Goal: Use online tool/utility: Utilize a website feature to perform a specific function

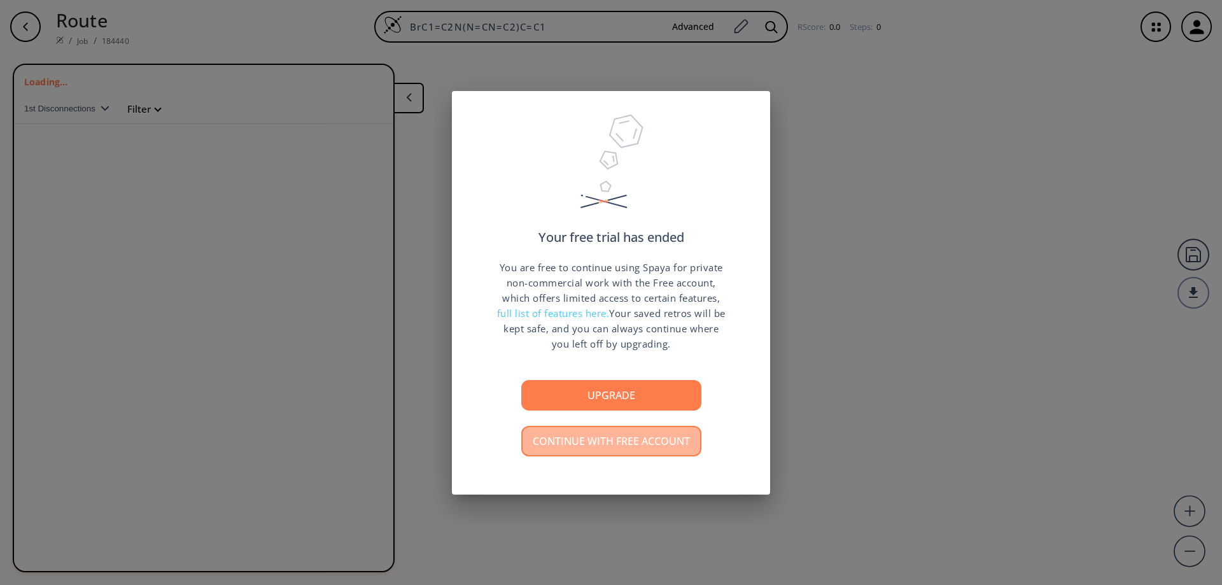
click at [639, 450] on button "Continue with free account" at bounding box center [611, 441] width 180 height 31
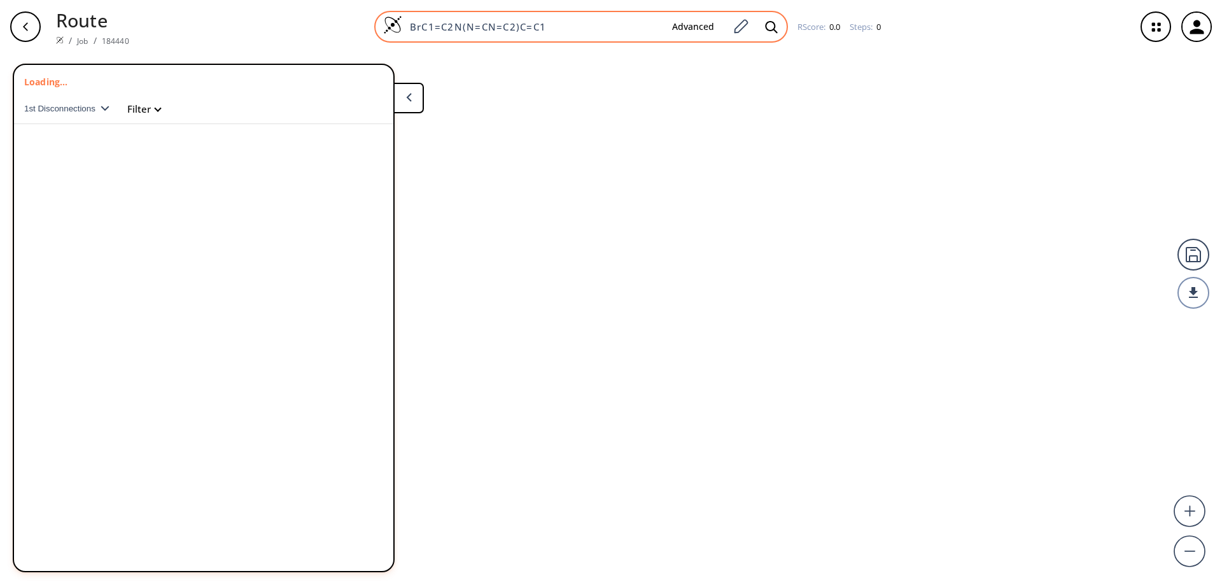
click at [390, 24] on img at bounding box center [392, 24] width 19 height 19
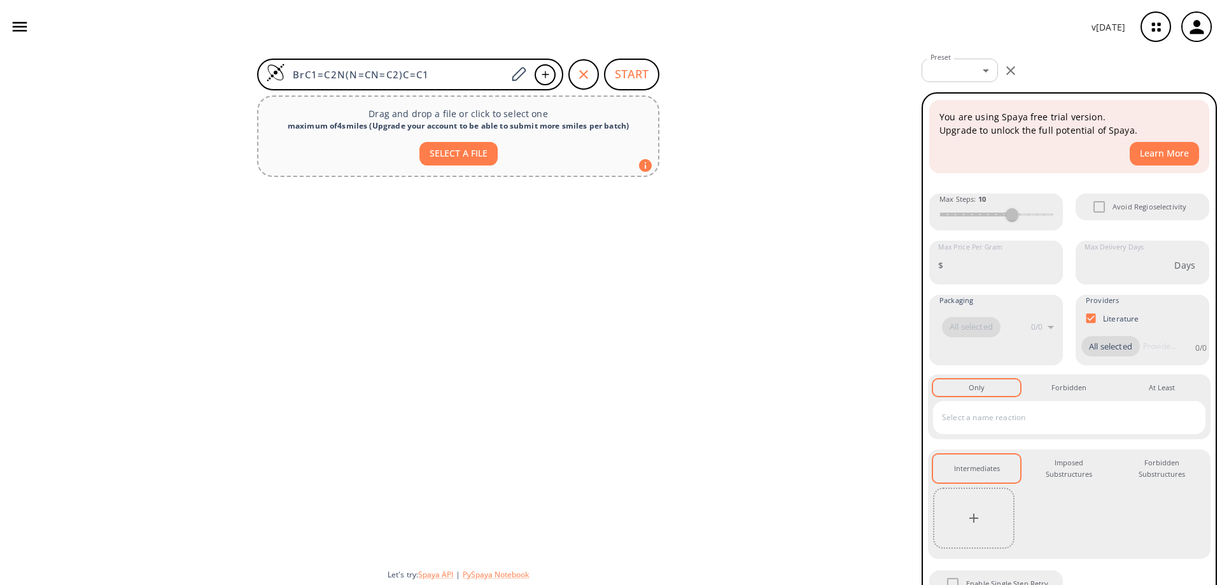
type input "0"
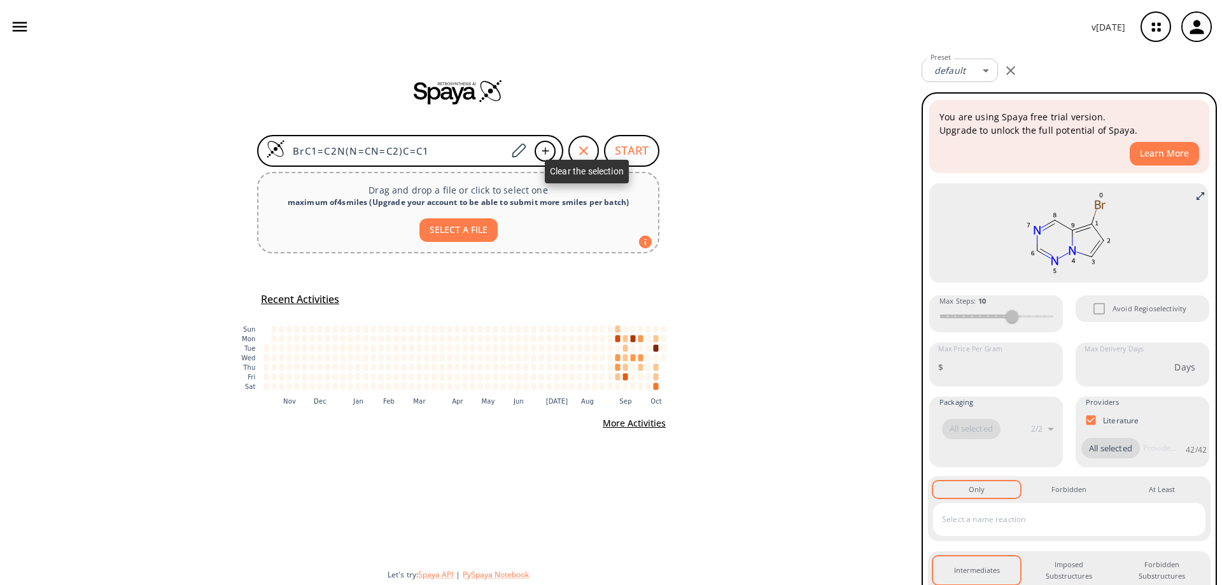
click at [588, 150] on icon "button" at bounding box center [583, 150] width 15 height 15
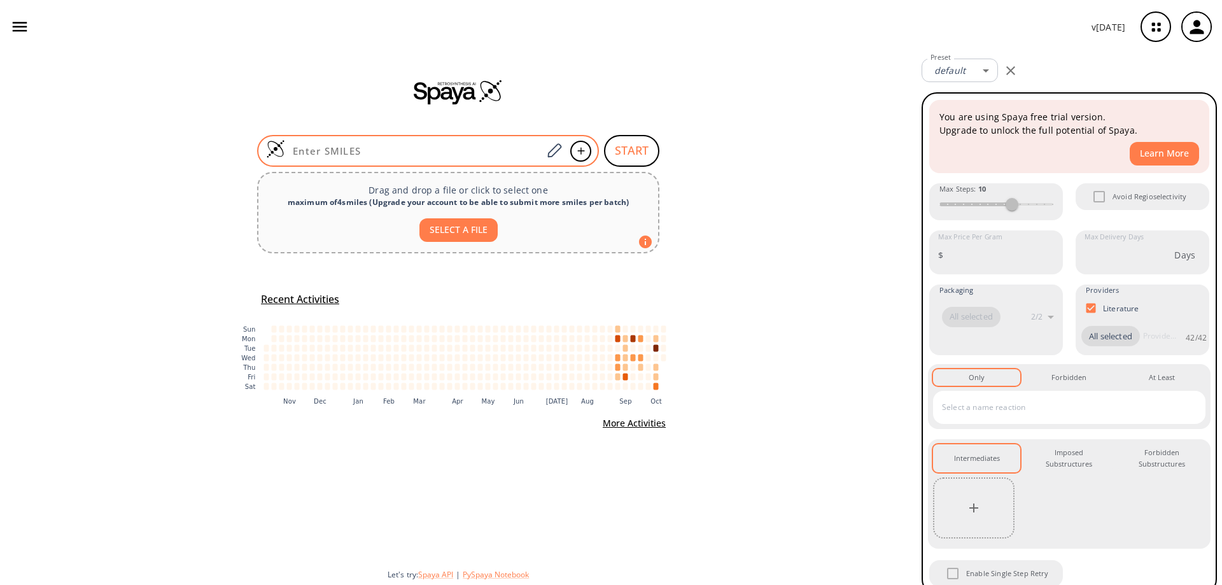
click at [432, 149] on input at bounding box center [413, 151] width 257 height 13
paste input "ClC1=C(C=CN2)C2=C(C(F)=CC(F)=C3)C3=N1"
type input "ClC1=C(C=CN2)C2=C(C(F)=CC(F)=C3)C3=N1"
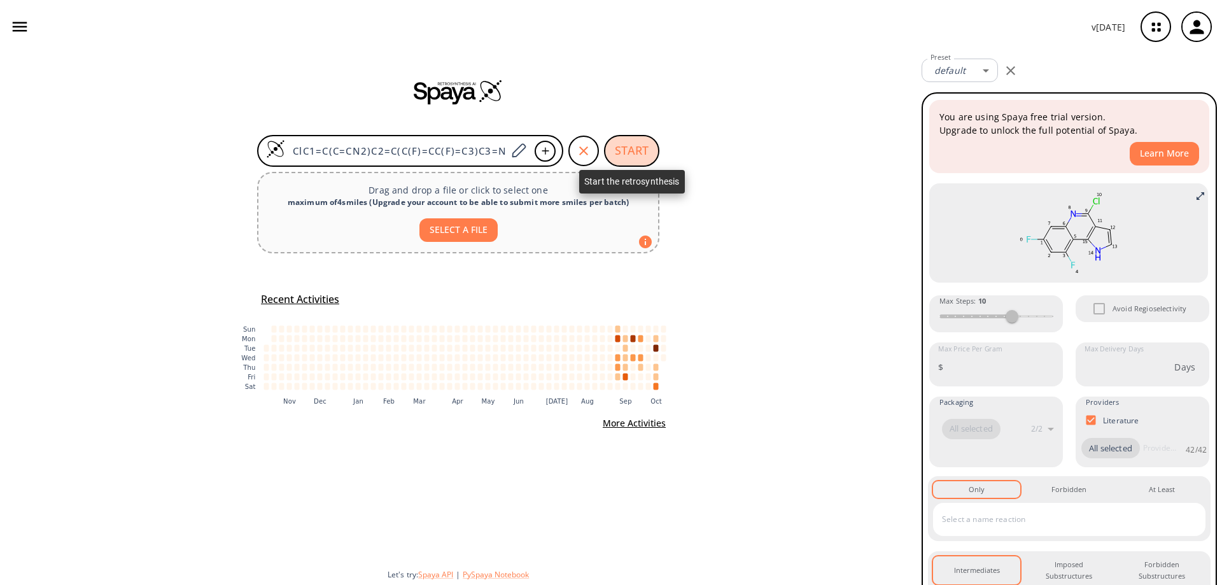
click at [628, 152] on button "START" at bounding box center [631, 151] width 55 height 32
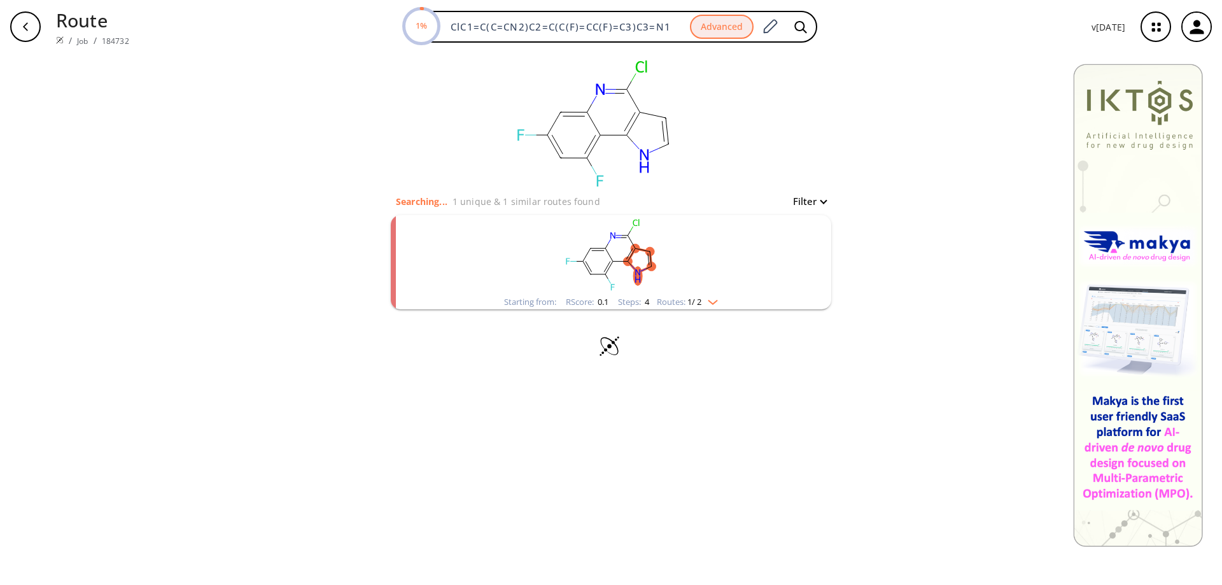
click at [606, 256] on rect "clusters" at bounding box center [611, 255] width 331 height 80
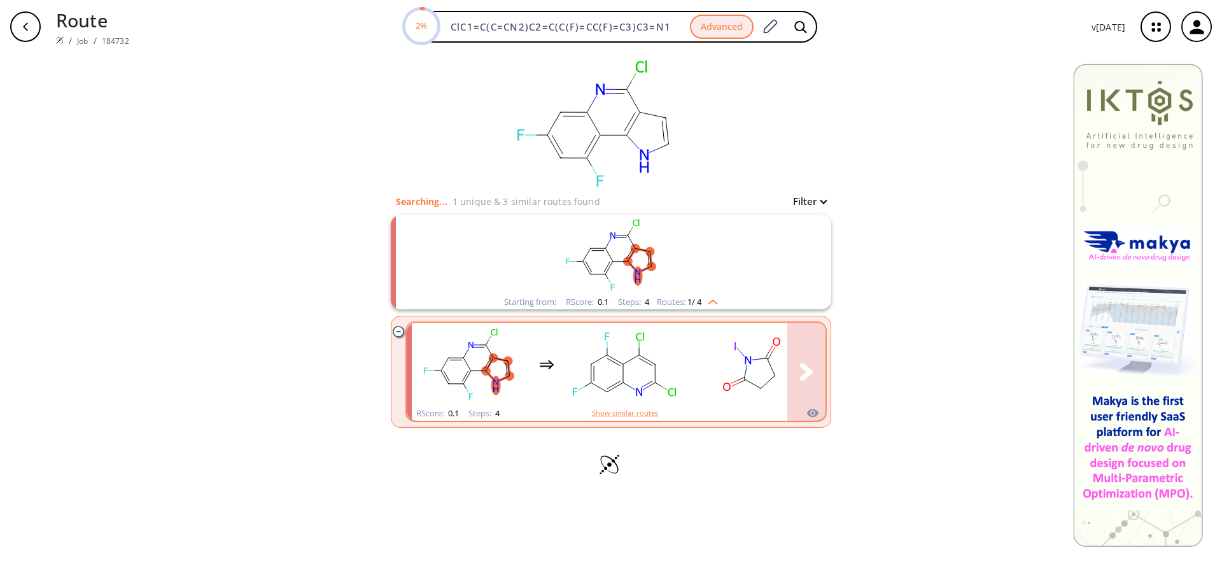
click at [628, 367] on rect "clusters" at bounding box center [624, 365] width 115 height 80
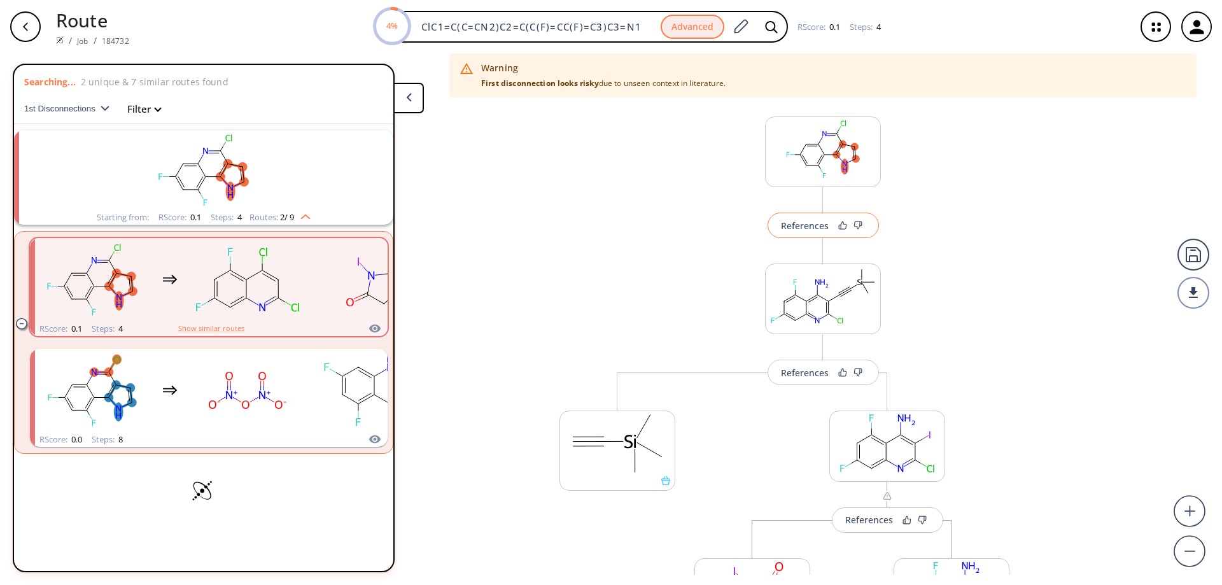
click at [803, 228] on div "References" at bounding box center [805, 226] width 48 height 8
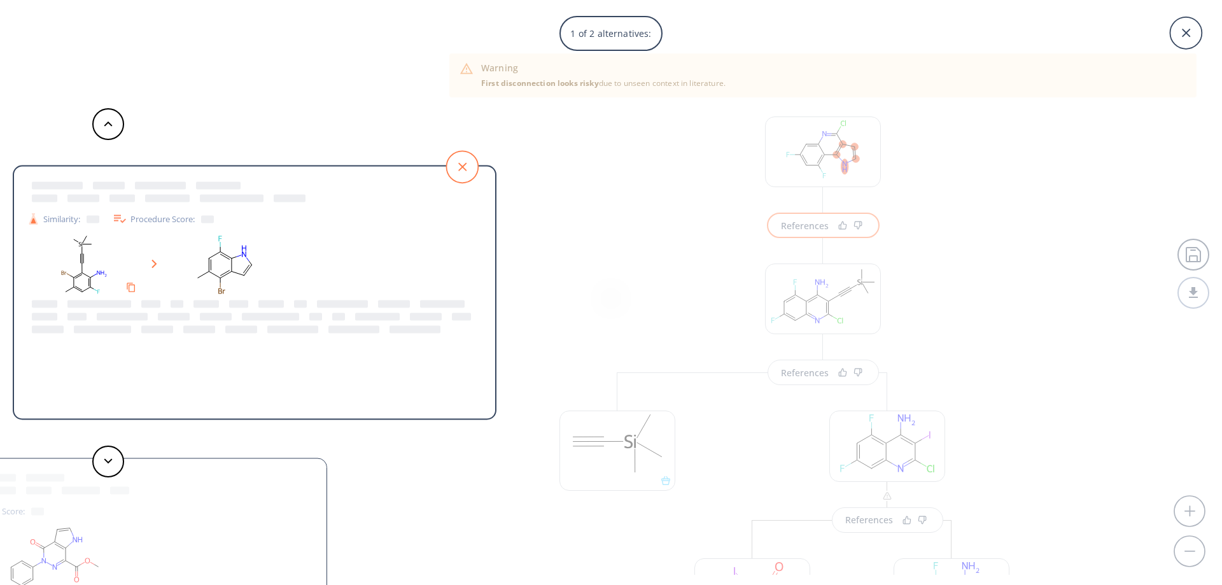
click at [469, 166] on icon at bounding box center [462, 167] width 32 height 32
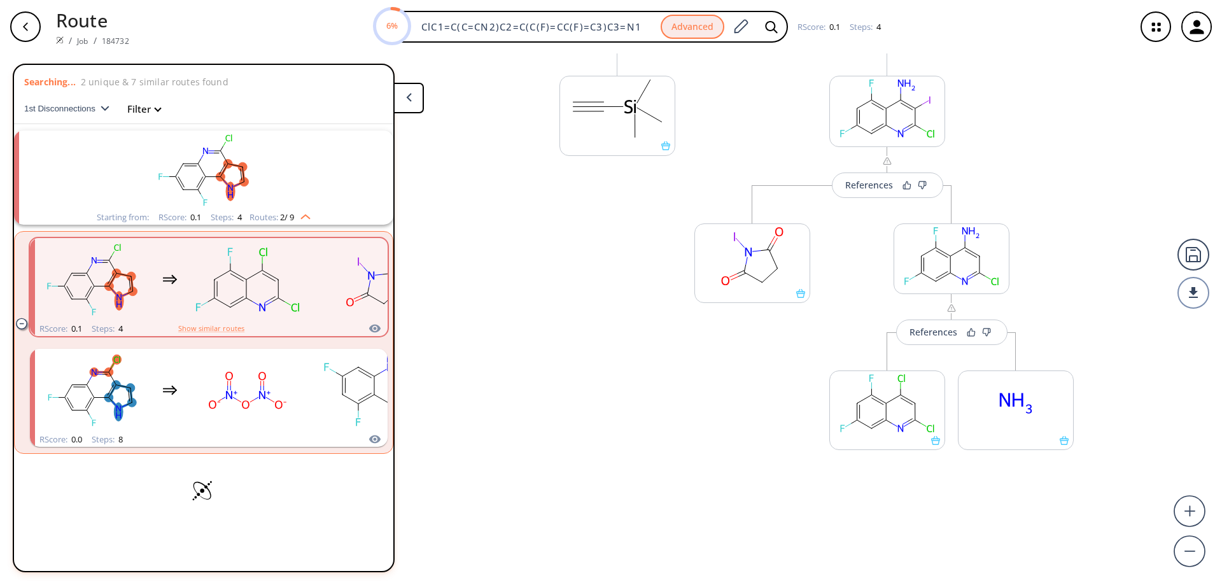
scroll to position [337, 0]
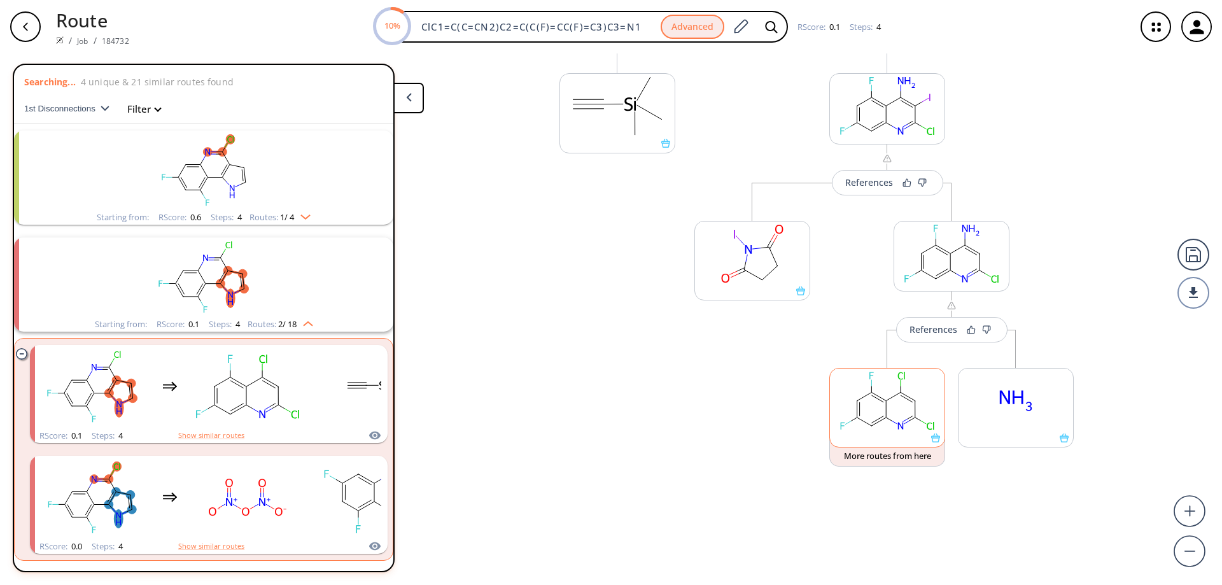
click at [933, 439] on icon at bounding box center [935, 438] width 9 height 9
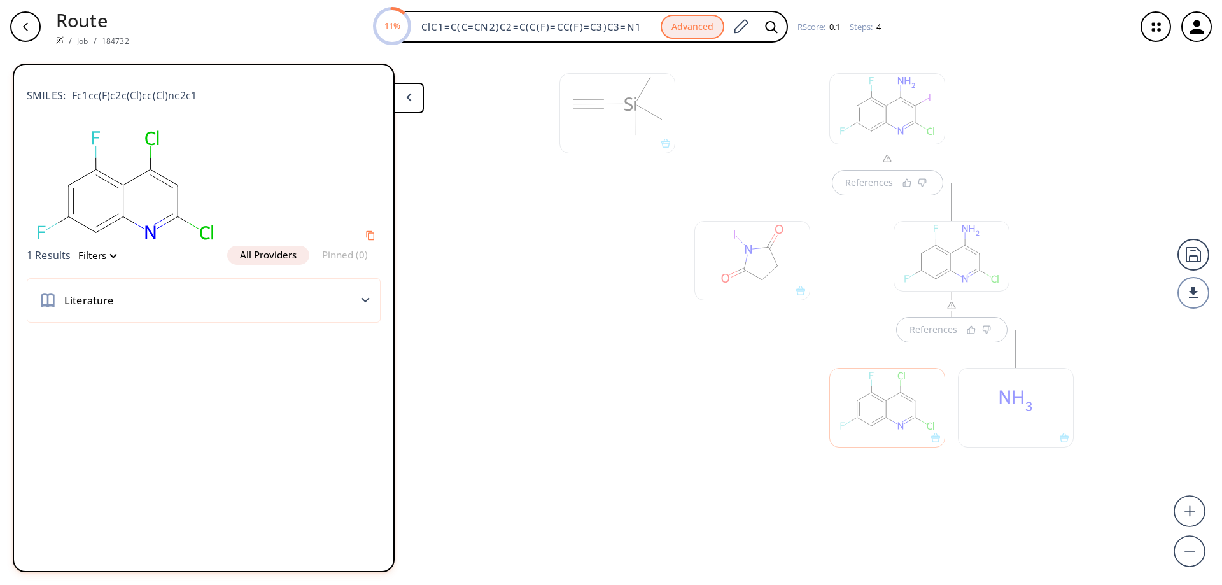
click at [403, 95] on button at bounding box center [408, 98] width 31 height 31
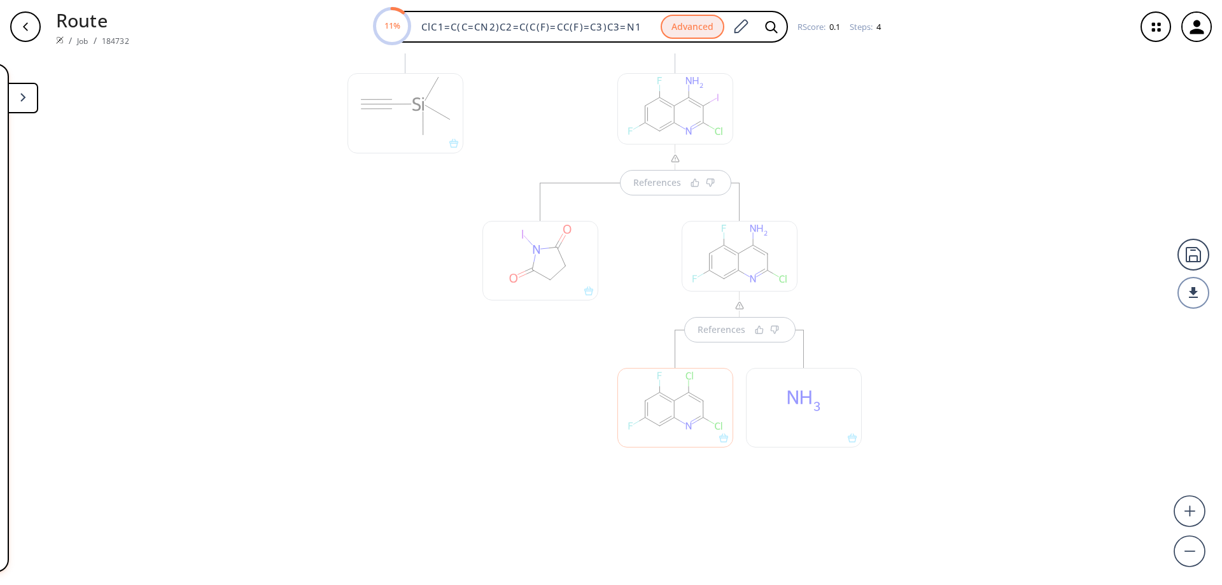
click at [26, 29] on icon "button" at bounding box center [25, 26] width 5 height 8
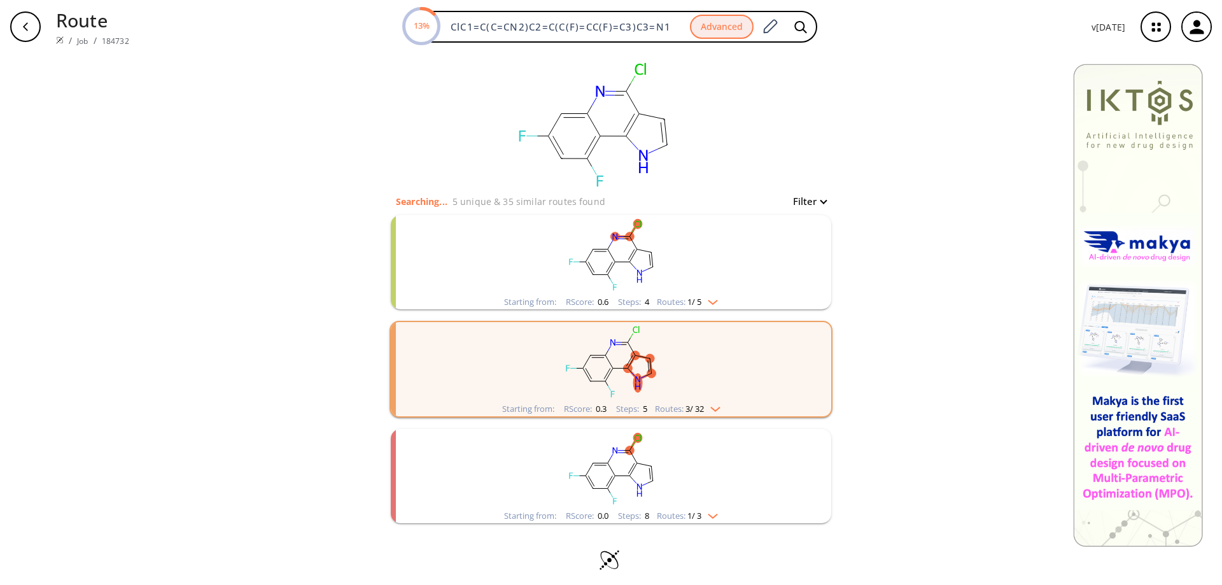
click at [616, 364] on rect "clusters" at bounding box center [611, 362] width 331 height 80
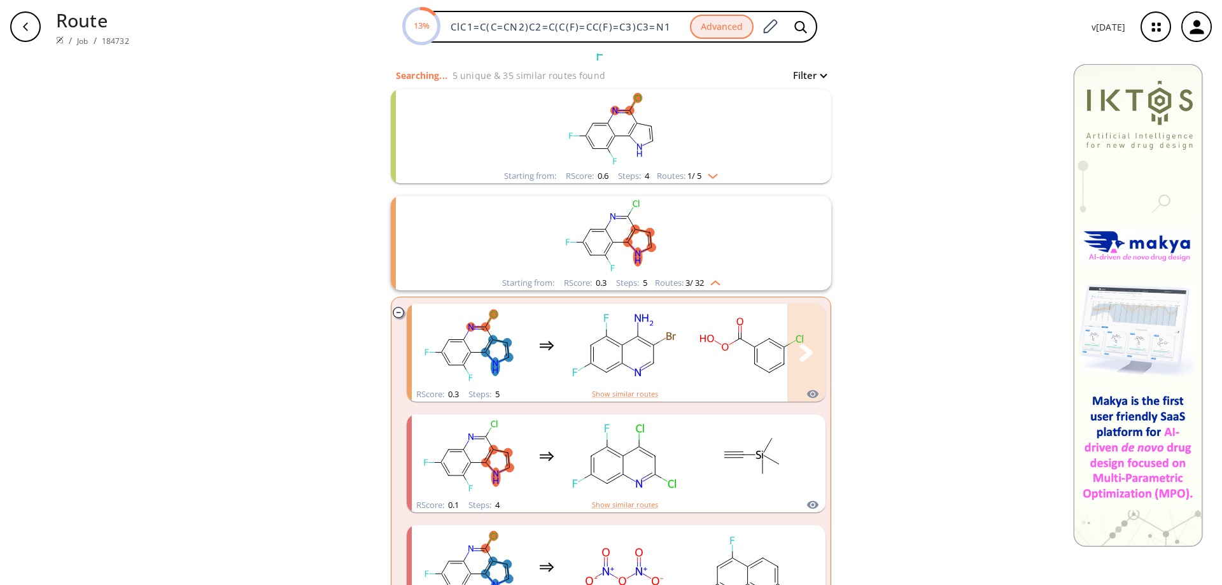
scroll to position [127, 0]
click at [654, 348] on rect "clusters" at bounding box center [624, 344] width 115 height 80
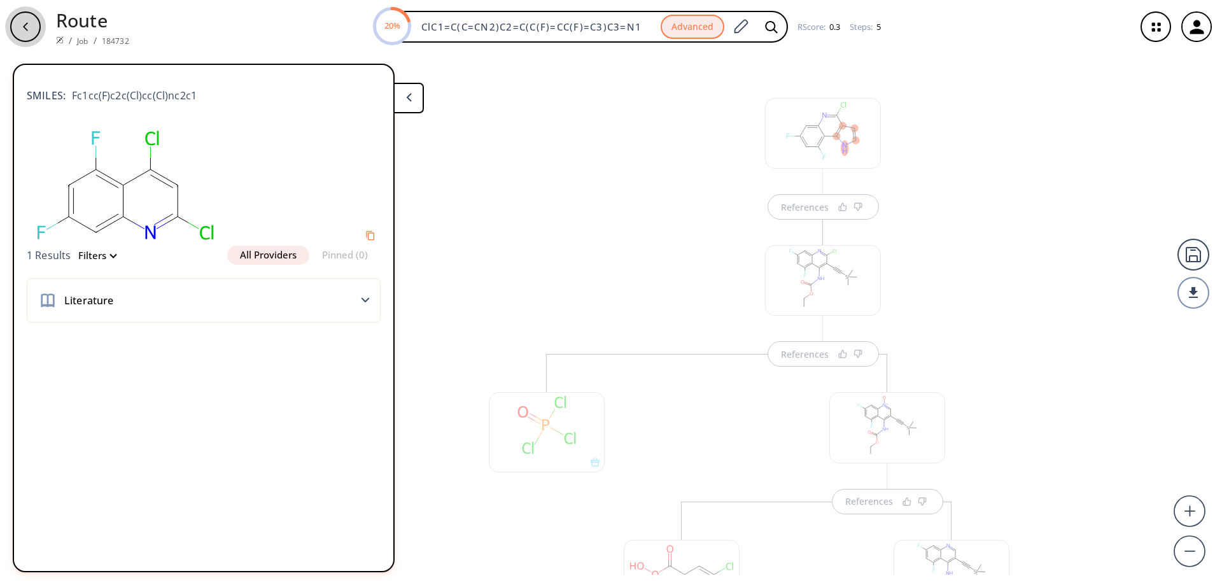
click at [28, 23] on icon "button" at bounding box center [25, 27] width 10 height 10
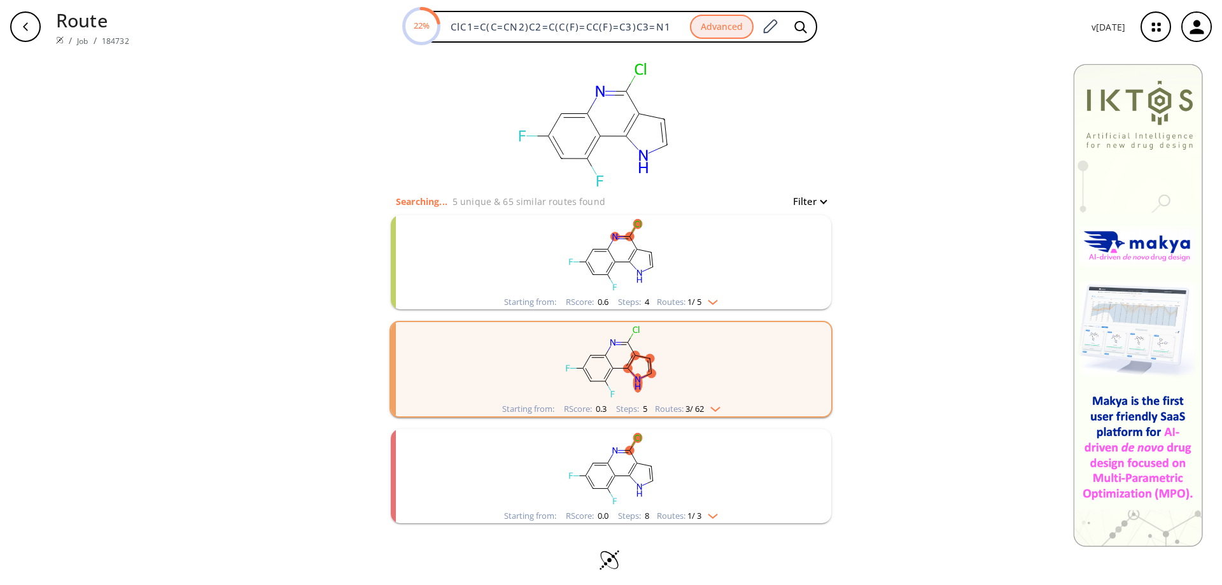
click at [602, 466] on rect "clusters" at bounding box center [611, 469] width 331 height 80
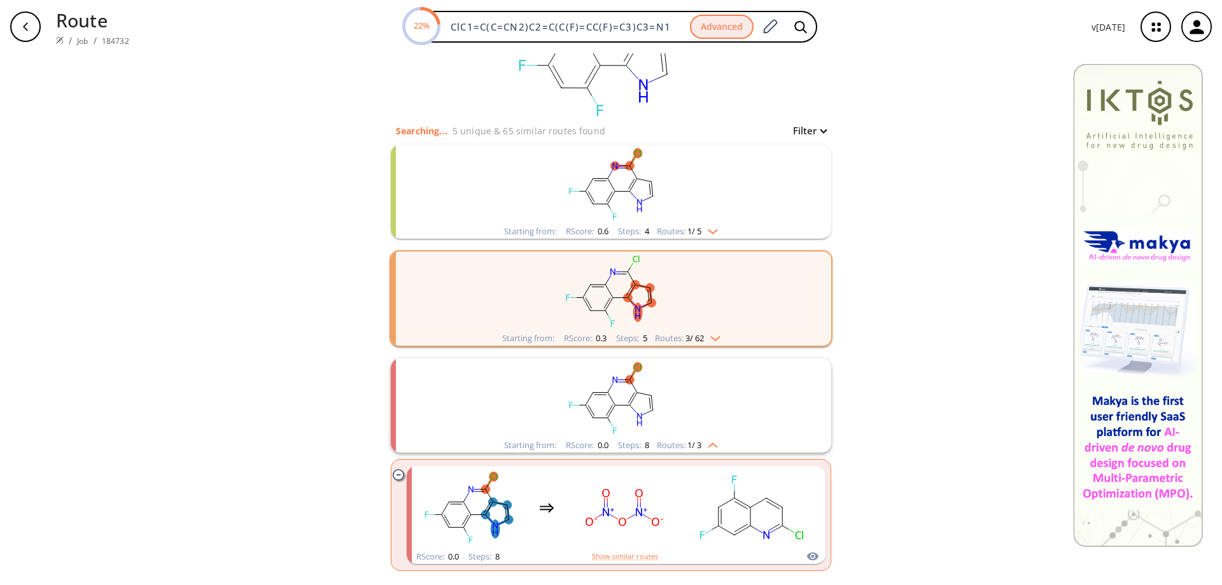
scroll to position [127, 0]
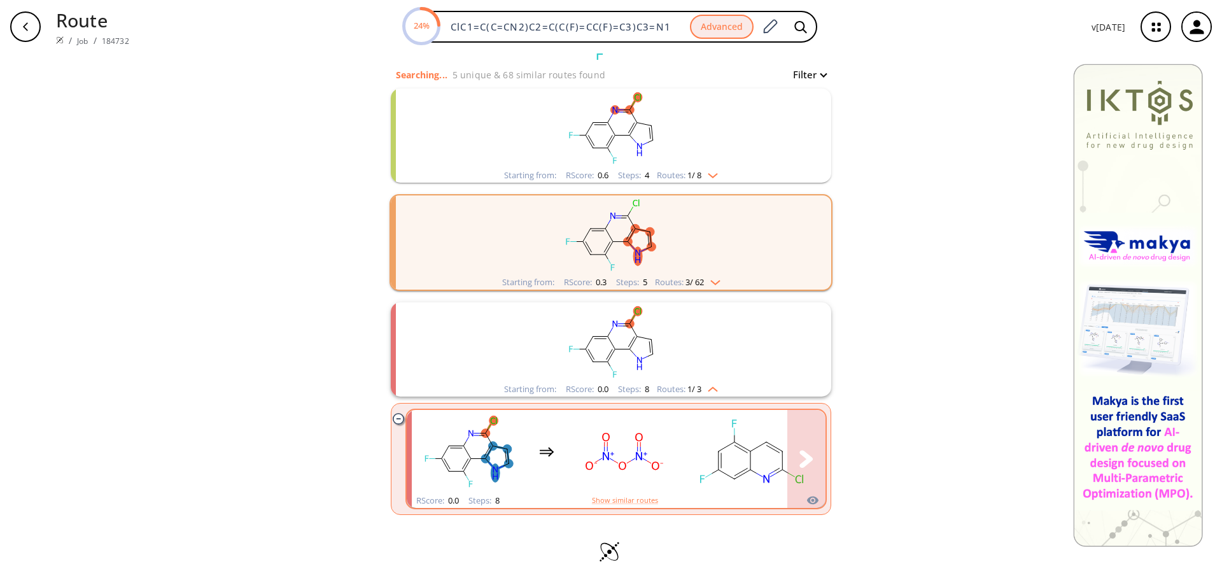
click at [700, 453] on rect "clusters" at bounding box center [752, 452] width 115 height 80
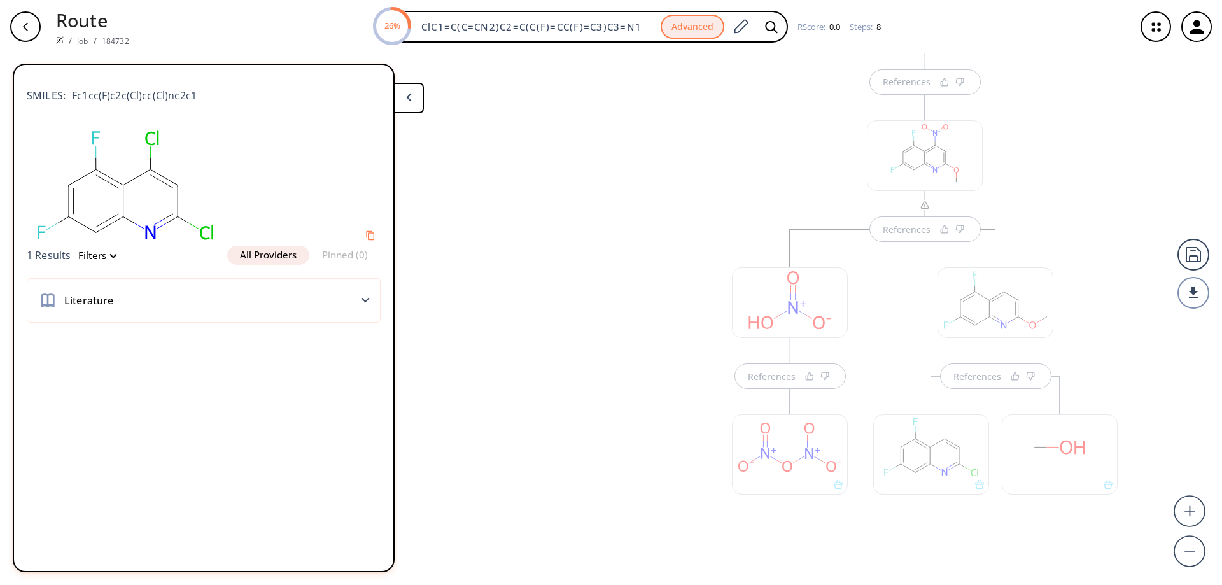
scroll to position [719, 0]
click at [652, 302] on div at bounding box center [642, 278] width 129 height 661
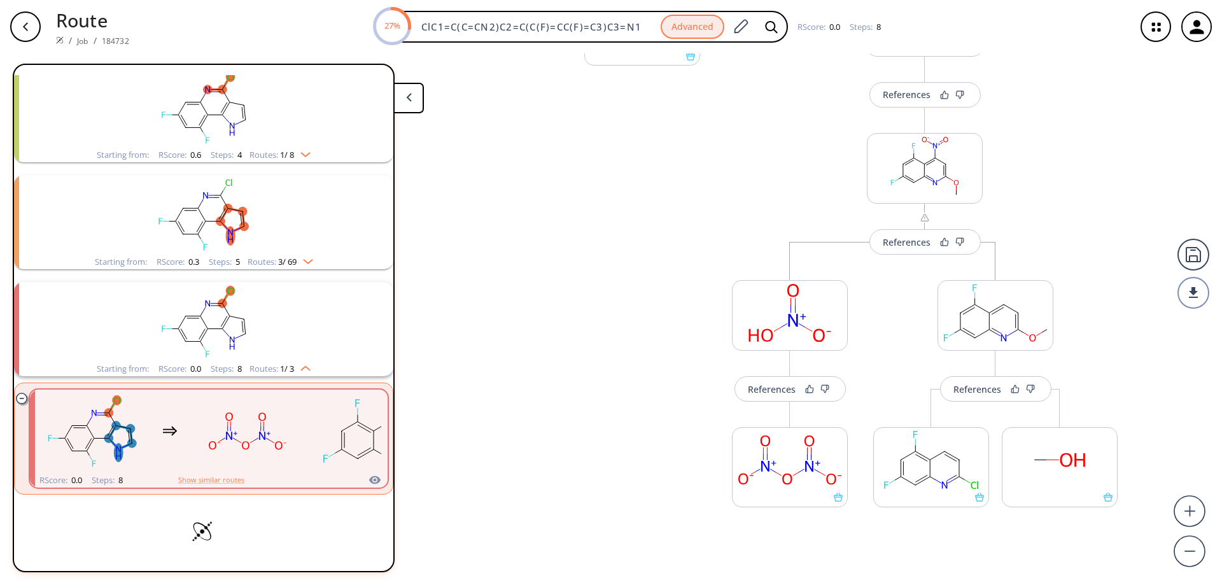
scroll to position [65, 0]
click at [26, 21] on div "button" at bounding box center [25, 26] width 31 height 31
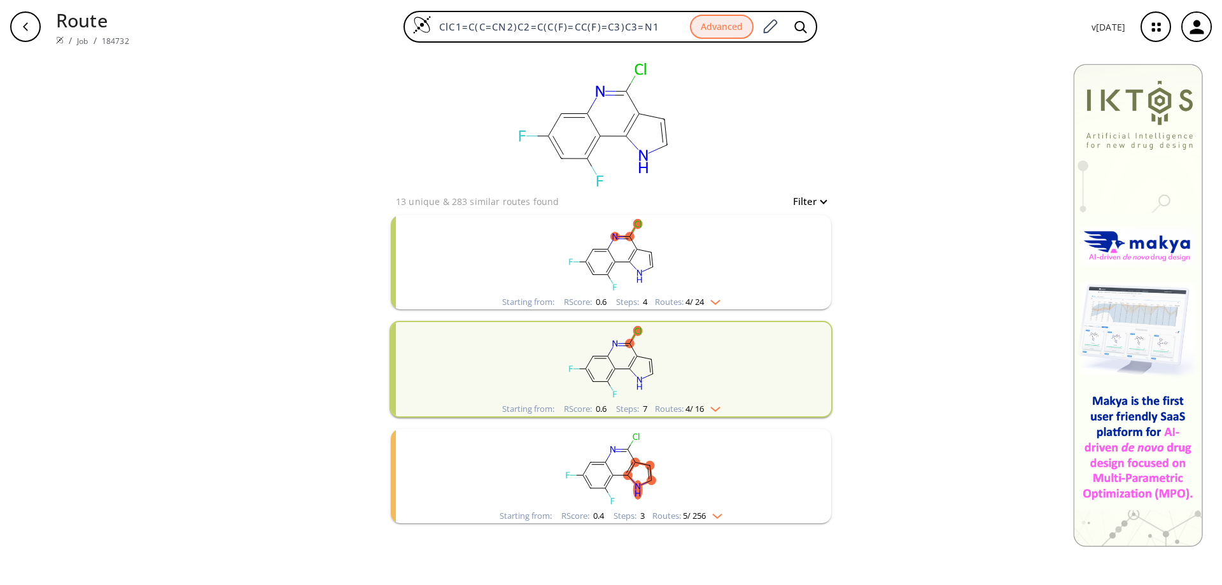
click at [616, 258] on rect "clusters" at bounding box center [611, 255] width 331 height 80
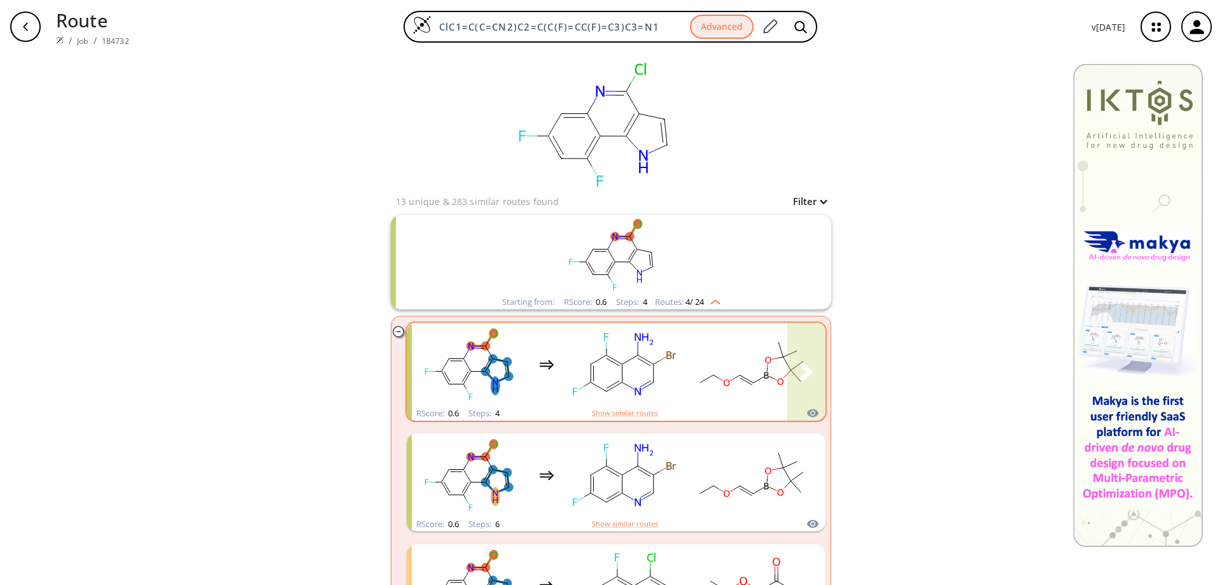
click at [601, 366] on rect "clusters" at bounding box center [624, 365] width 115 height 80
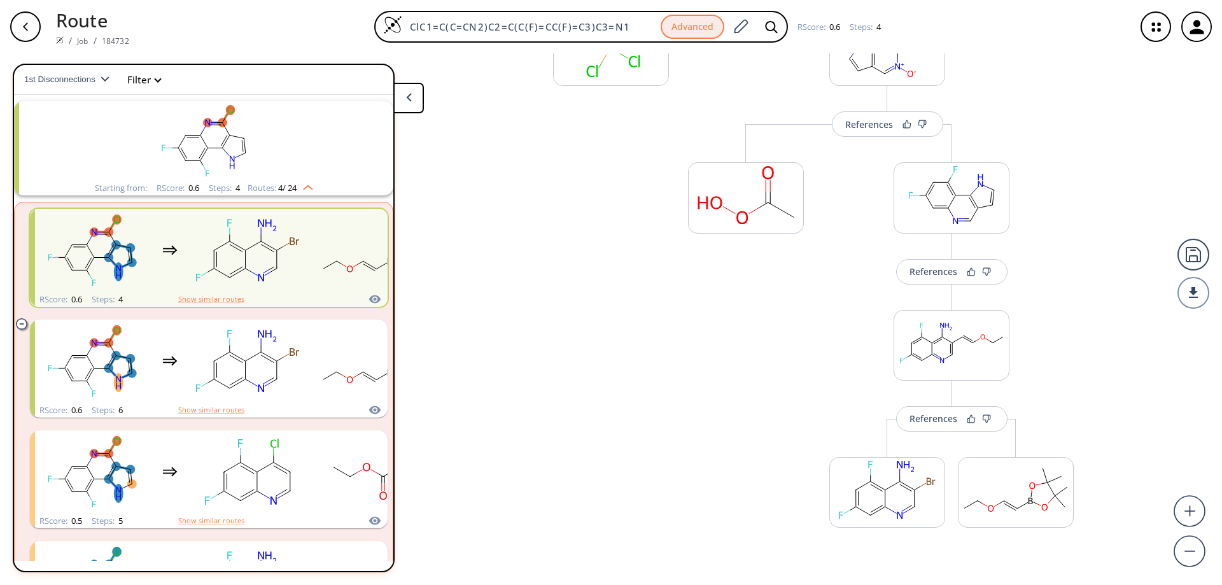
scroll to position [255, 0]
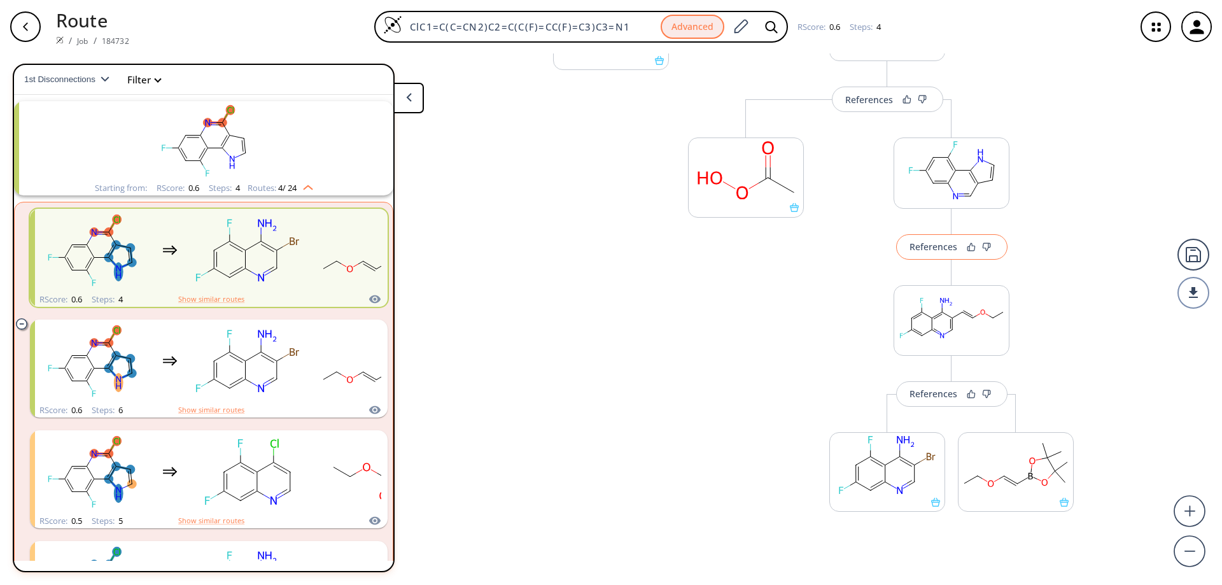
click at [922, 246] on div "References" at bounding box center [934, 247] width 48 height 8
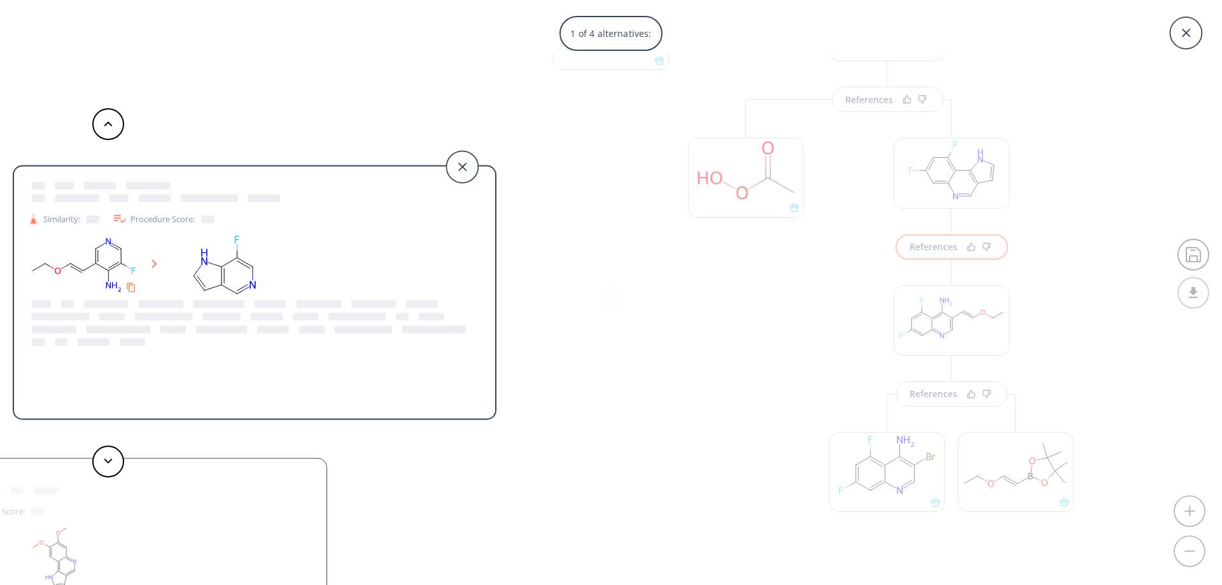
click at [1185, 38] on icon at bounding box center [1186, 33] width 32 height 32
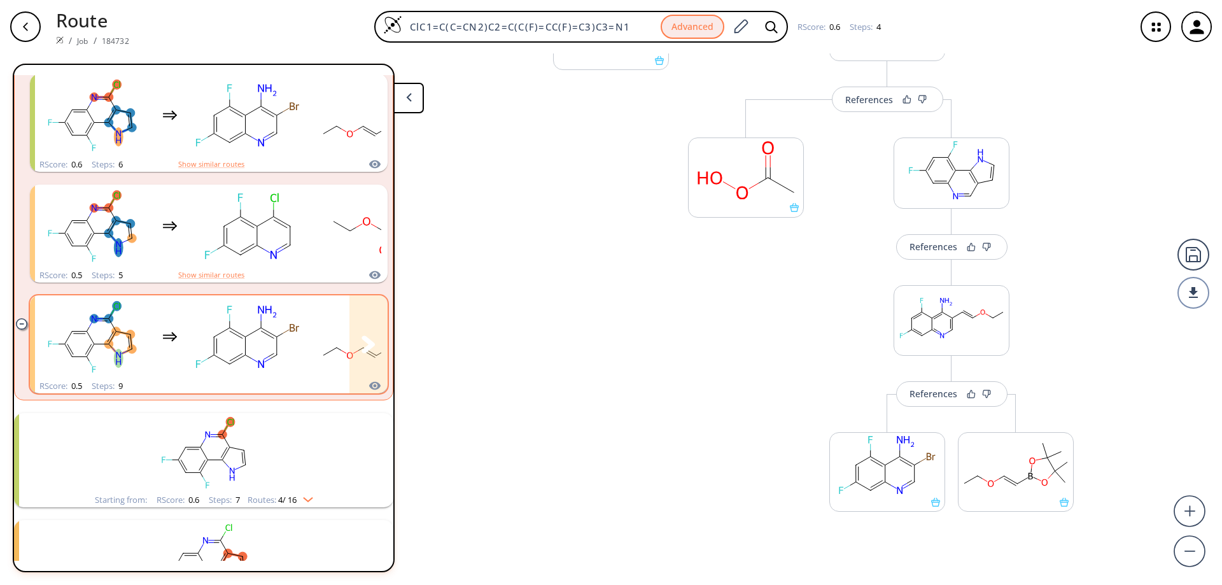
scroll to position [284, 0]
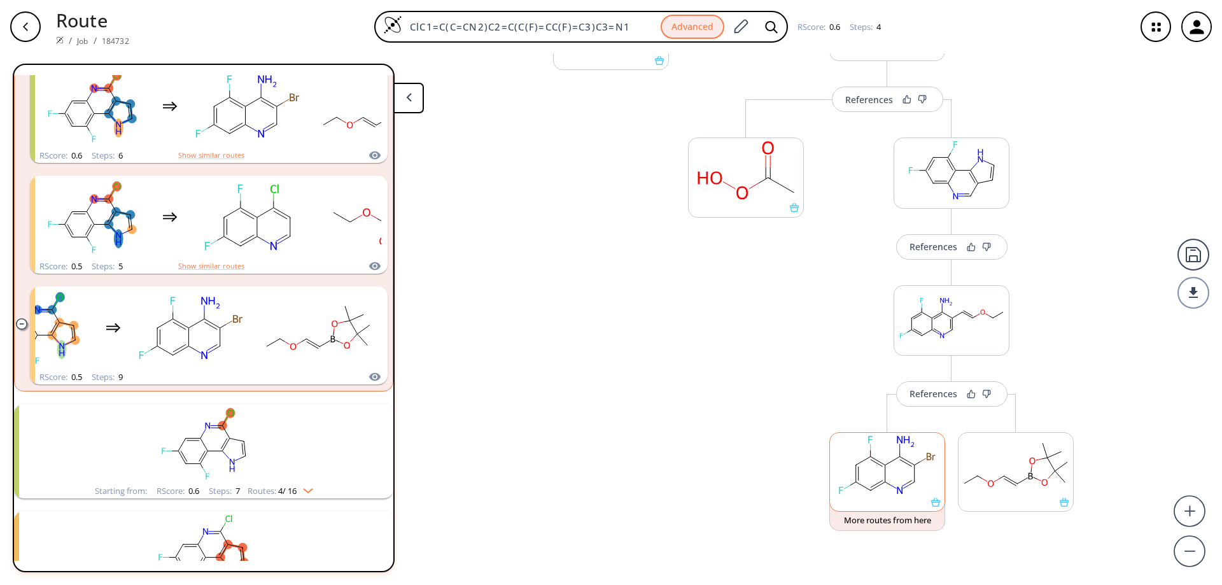
click at [931, 506] on icon at bounding box center [935, 502] width 9 height 9
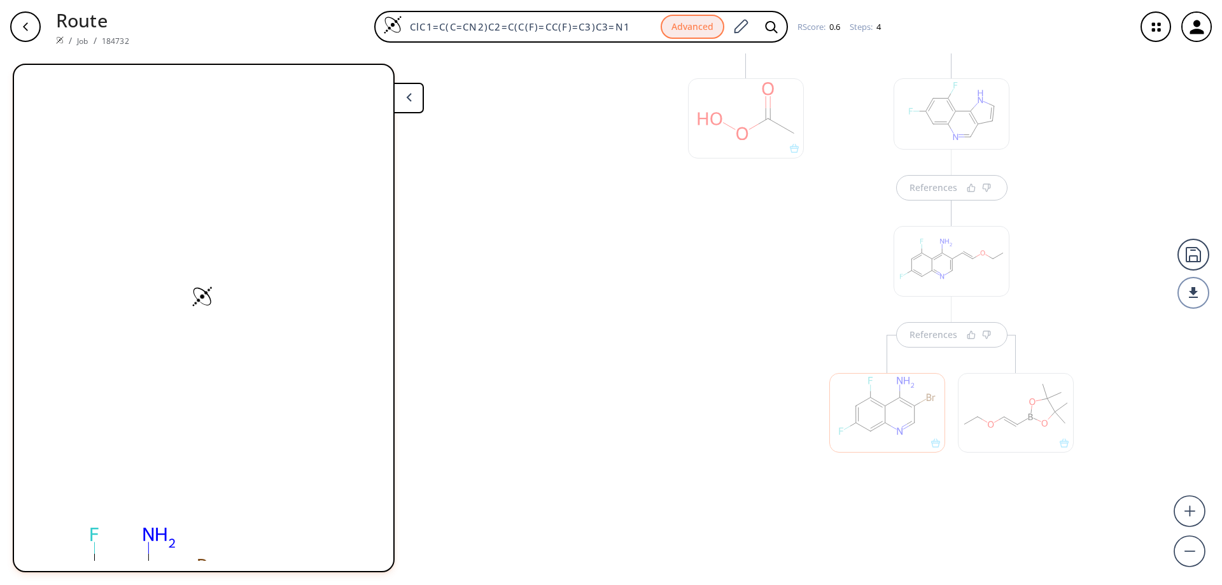
scroll to position [319, 0]
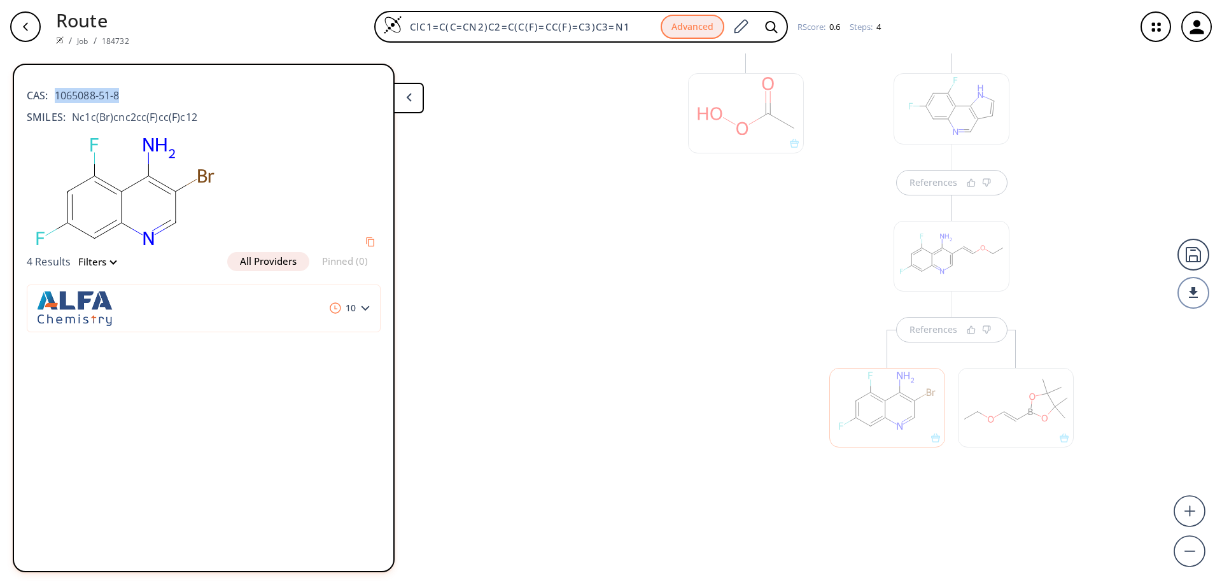
drag, startPoint x: 123, startPoint y: 92, endPoint x: 57, endPoint y: 94, distance: 66.2
click at [57, 94] on div "CAS: 1065088-51-8" at bounding box center [204, 89] width 354 height 28
copy span "1065088-51-8"
click at [411, 101] on polygon at bounding box center [408, 97] width 5 height 8
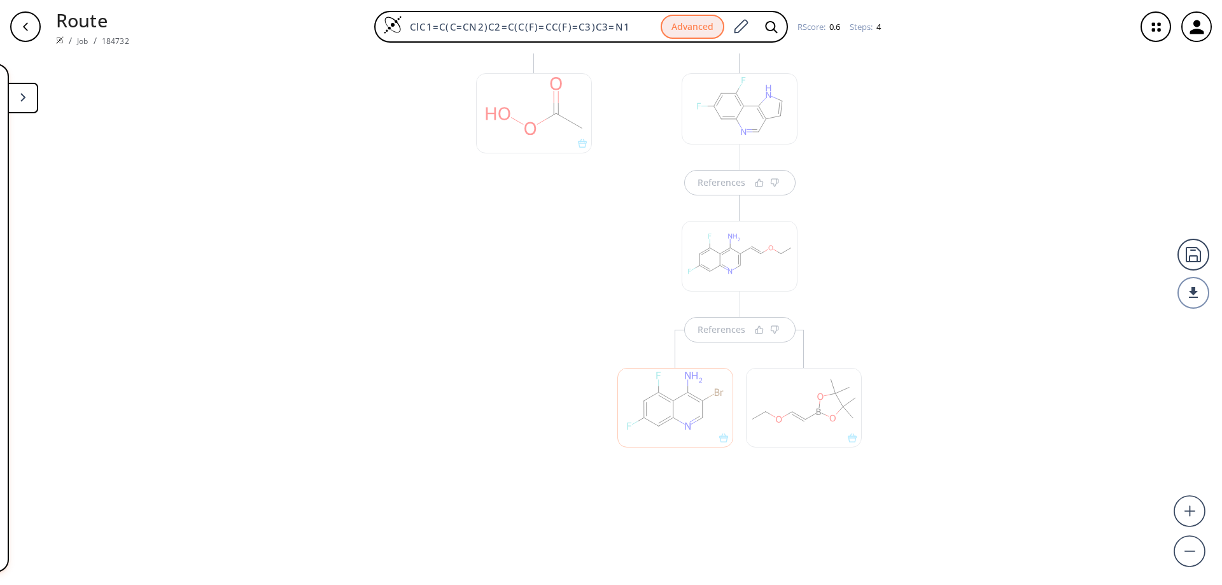
click at [31, 37] on div "button" at bounding box center [25, 26] width 31 height 31
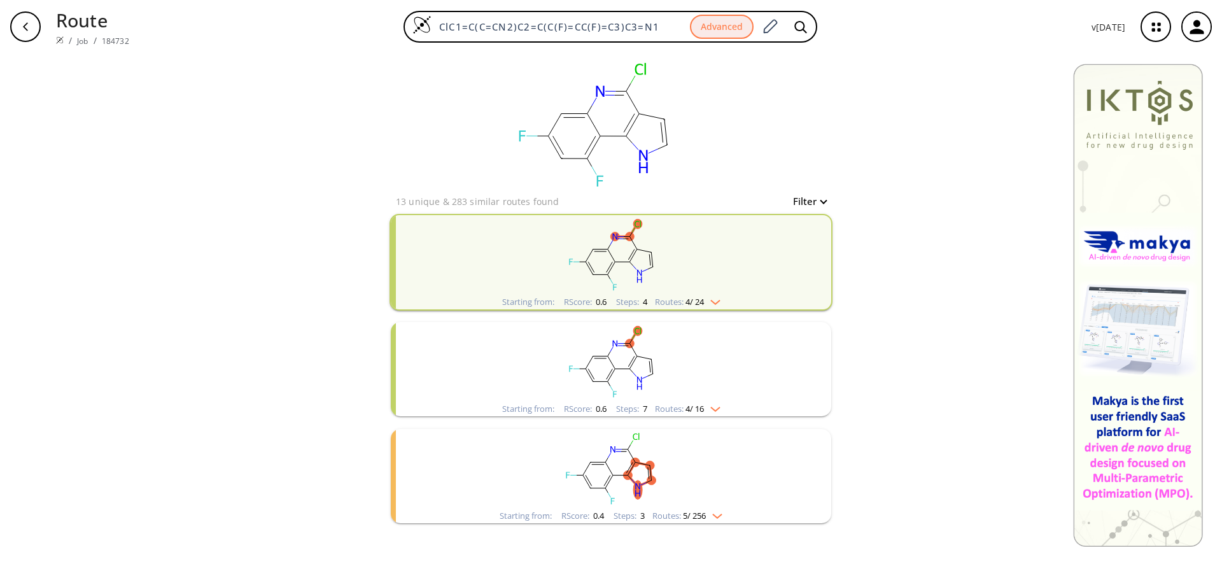
click at [636, 370] on rect "clusters" at bounding box center [611, 362] width 331 height 80
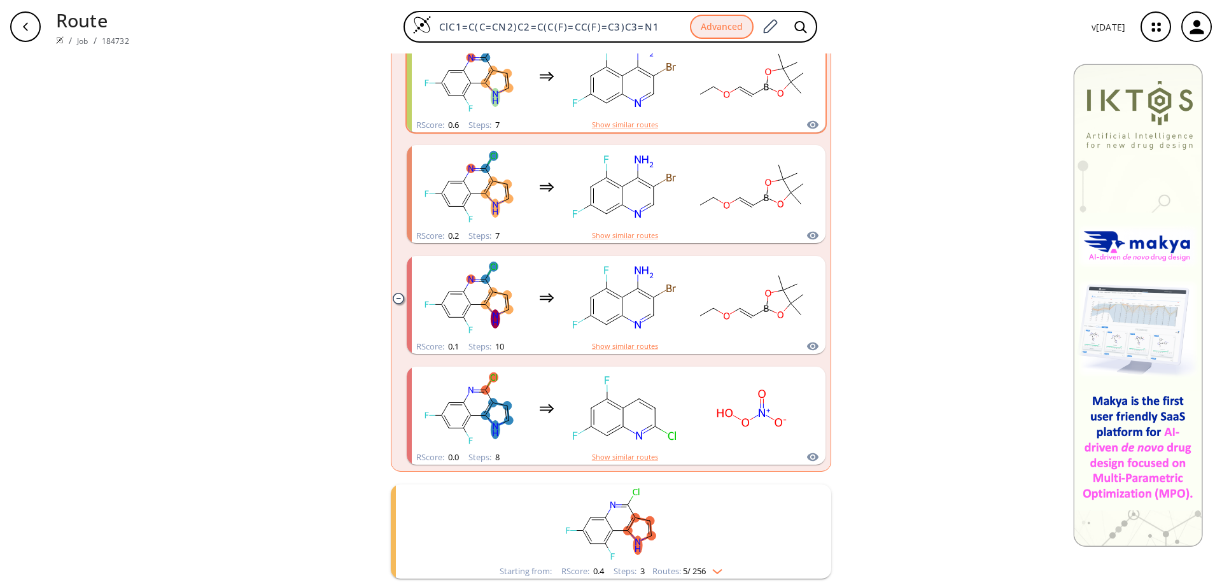
scroll to position [204, 0]
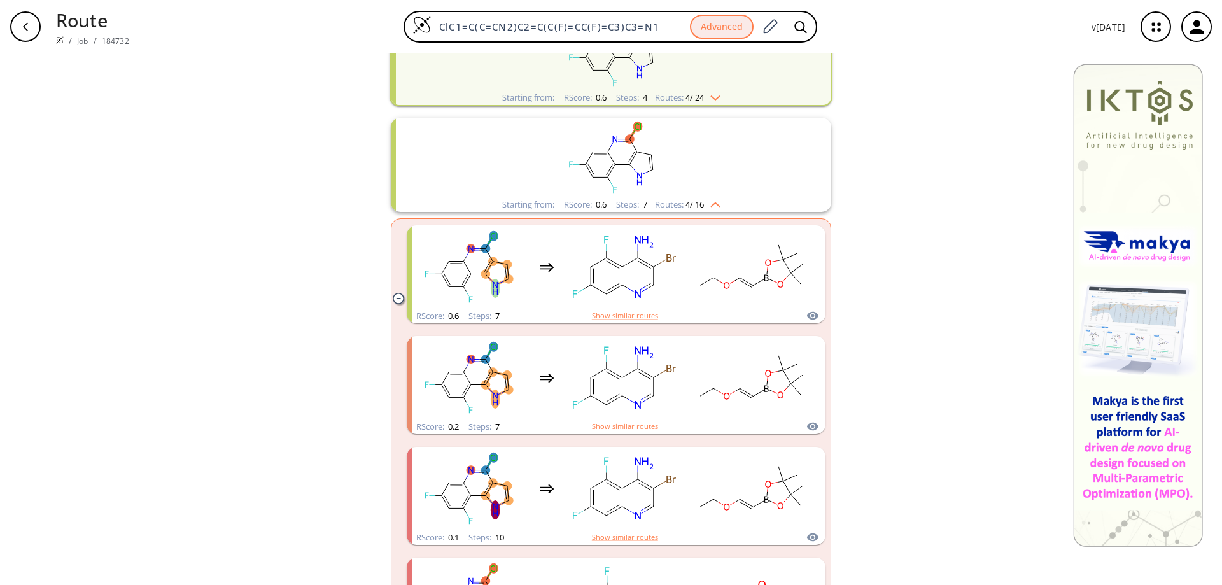
click at [31, 17] on div "button" at bounding box center [25, 26] width 31 height 31
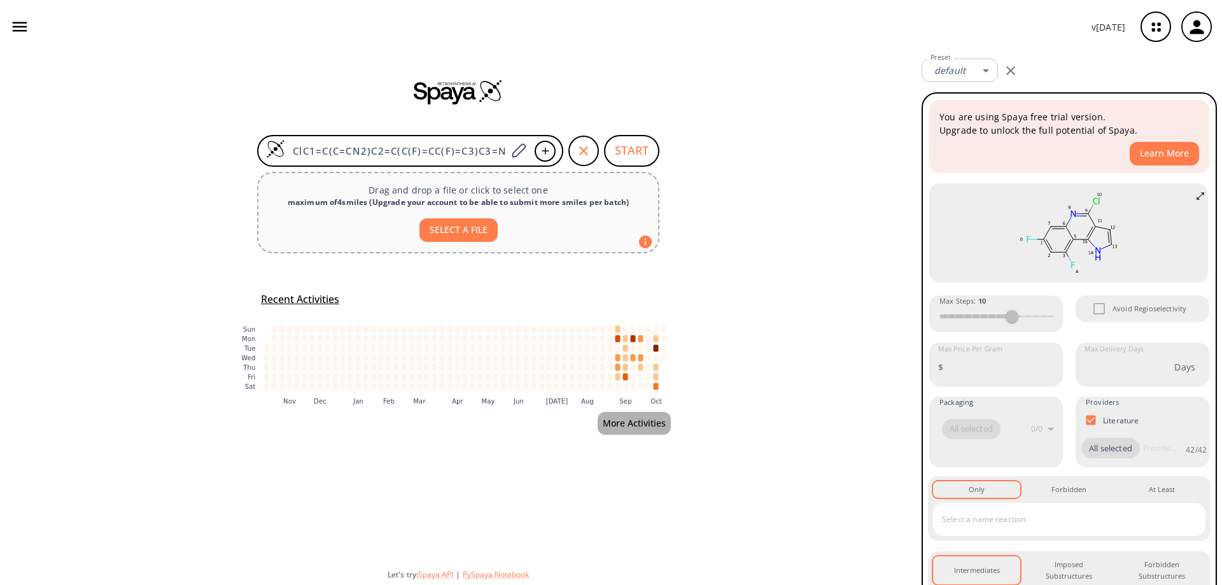
click at [642, 424] on button "More Activities" at bounding box center [634, 424] width 73 height 24
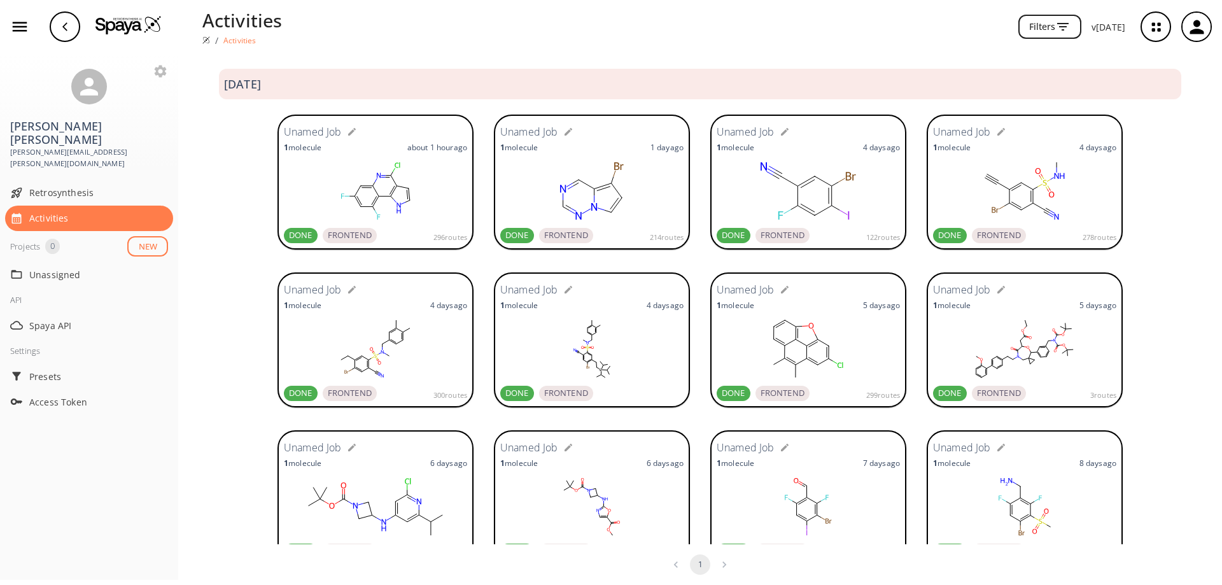
click at [384, 173] on rect at bounding box center [375, 191] width 183 height 64
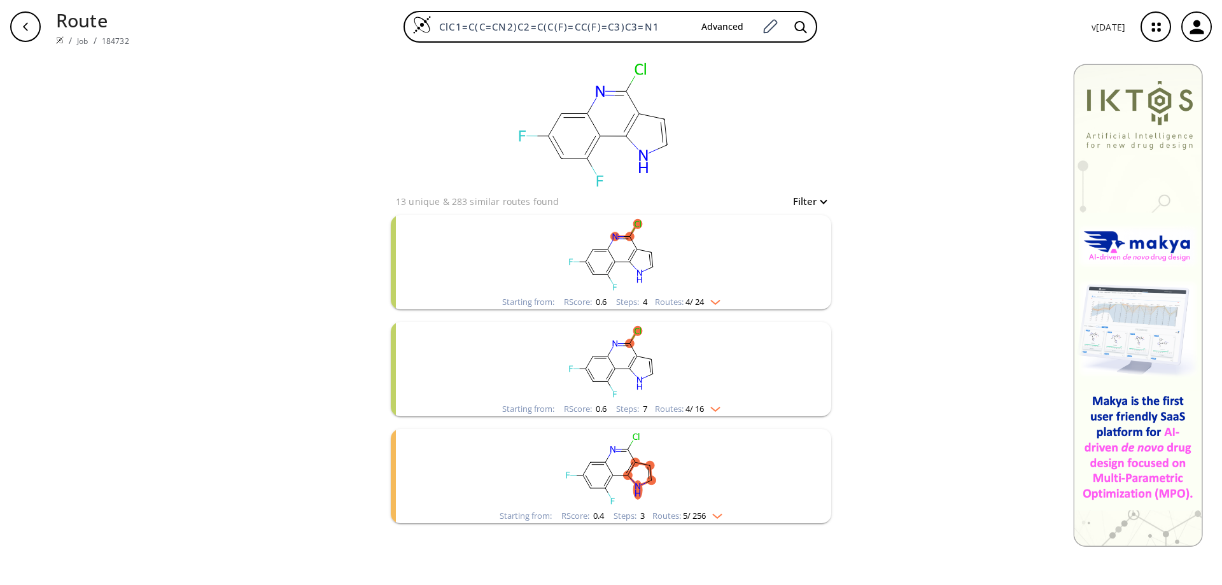
drag, startPoint x: 716, startPoint y: 246, endPoint x: 769, endPoint y: 222, distance: 58.4
click at [717, 246] on rect "clusters" at bounding box center [611, 255] width 331 height 80
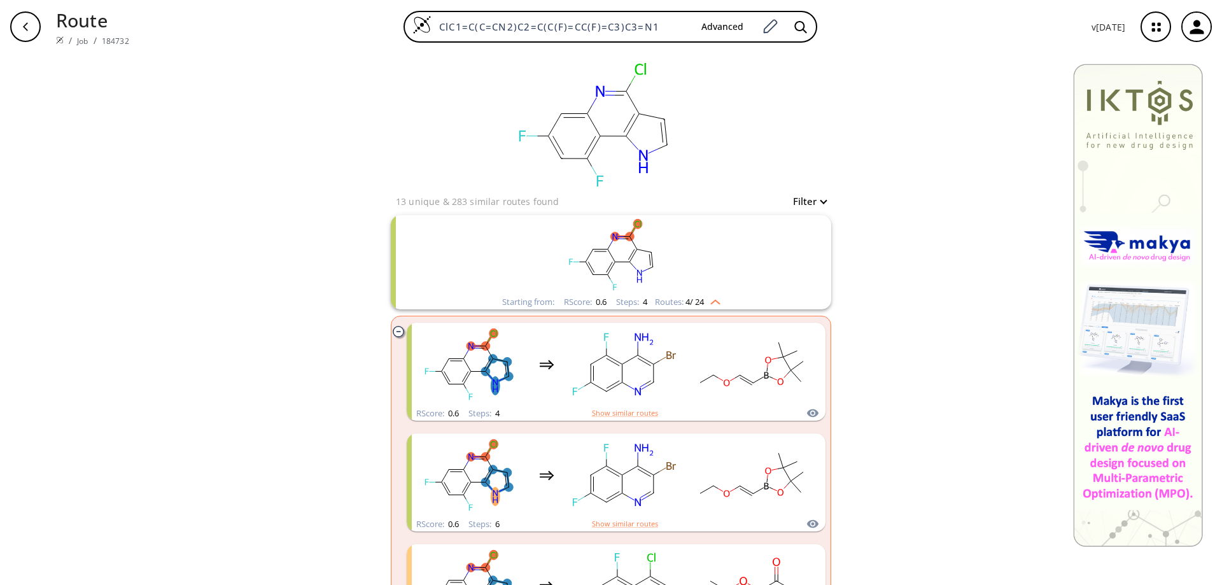
click at [726, 266] on rect "clusters" at bounding box center [611, 255] width 331 height 80
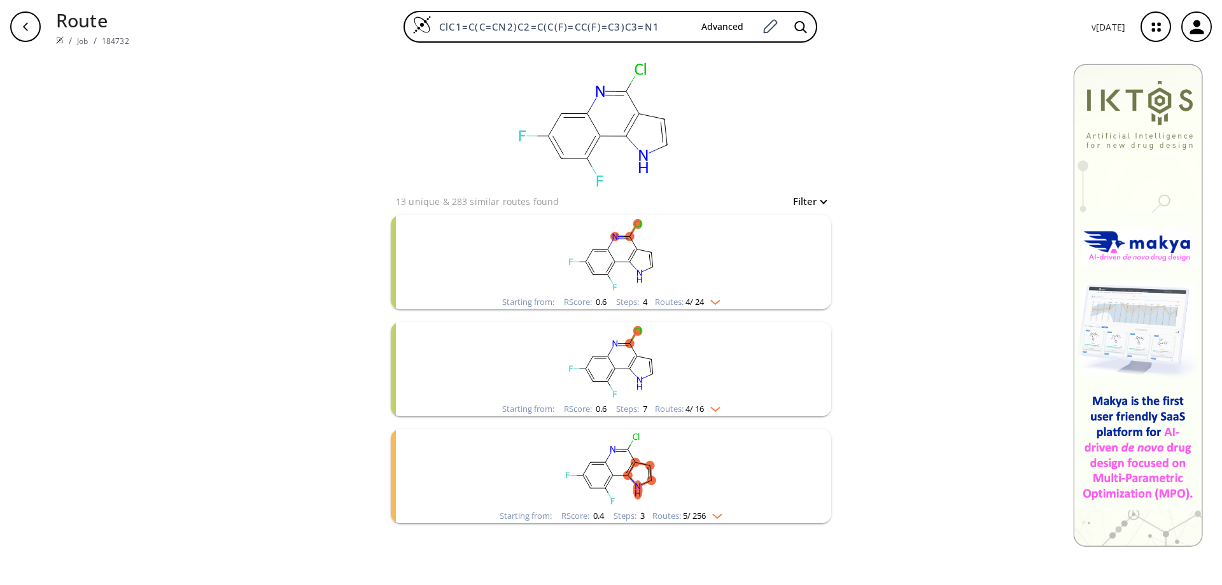
click at [586, 477] on rect "clusters" at bounding box center [611, 469] width 331 height 80
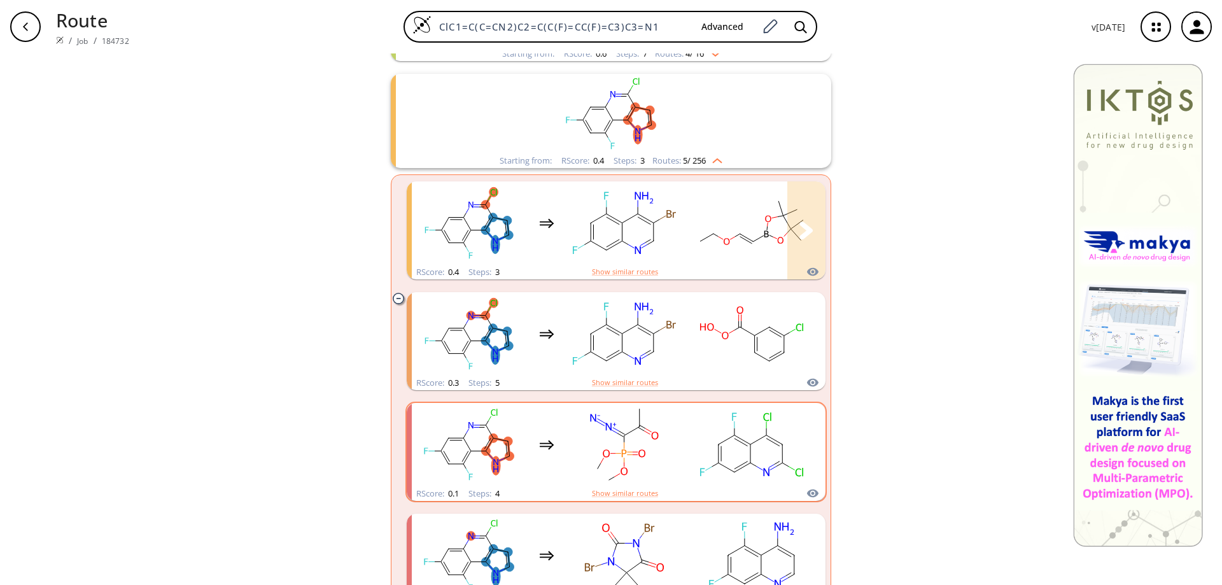
scroll to position [446, 0]
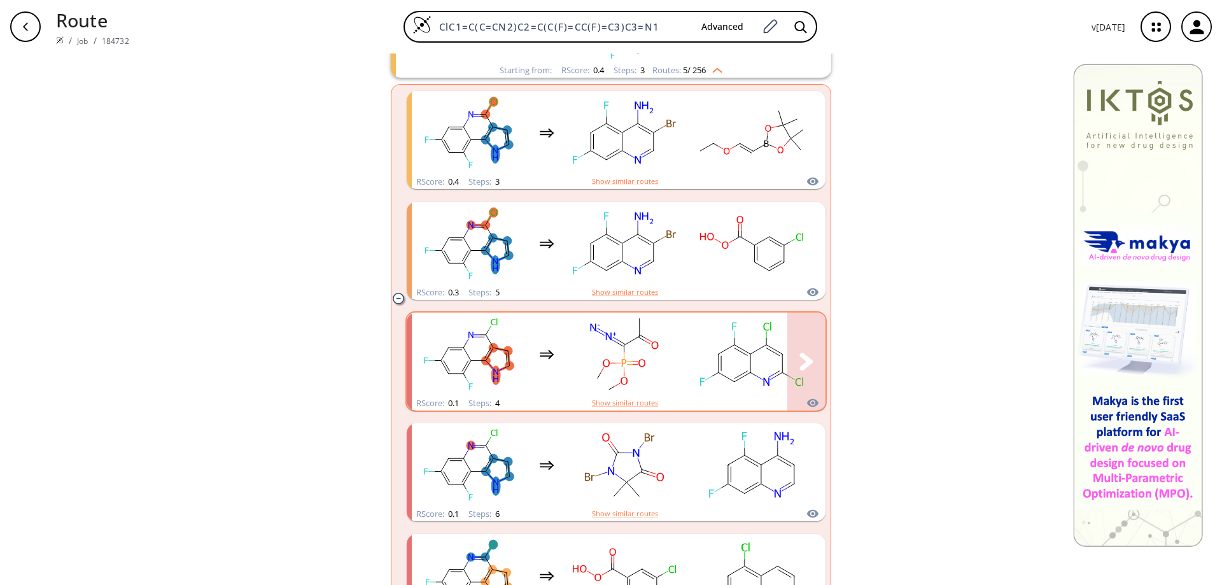
click at [747, 355] on rect "clusters" at bounding box center [752, 354] width 115 height 80
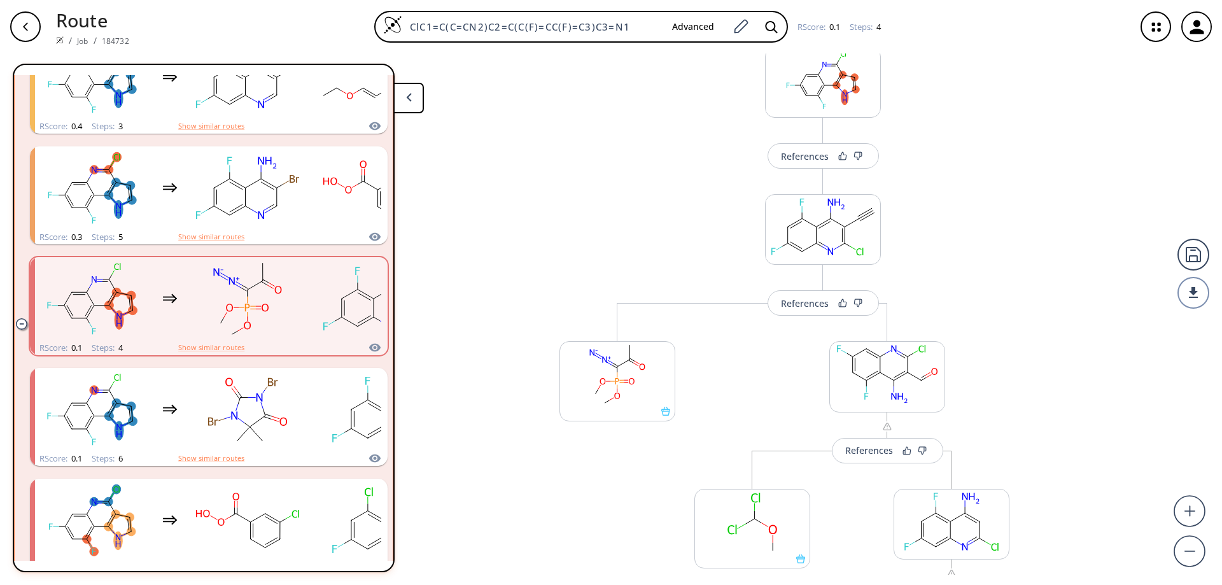
scroll to position [318, 0]
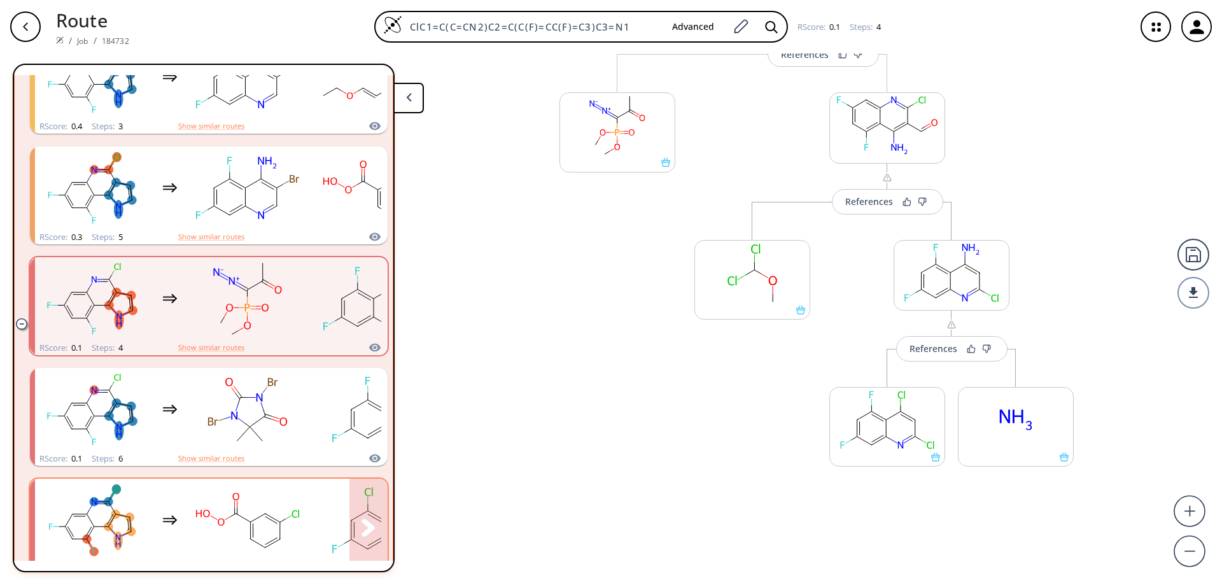
click at [236, 516] on rect "clusters" at bounding box center [247, 521] width 115 height 80
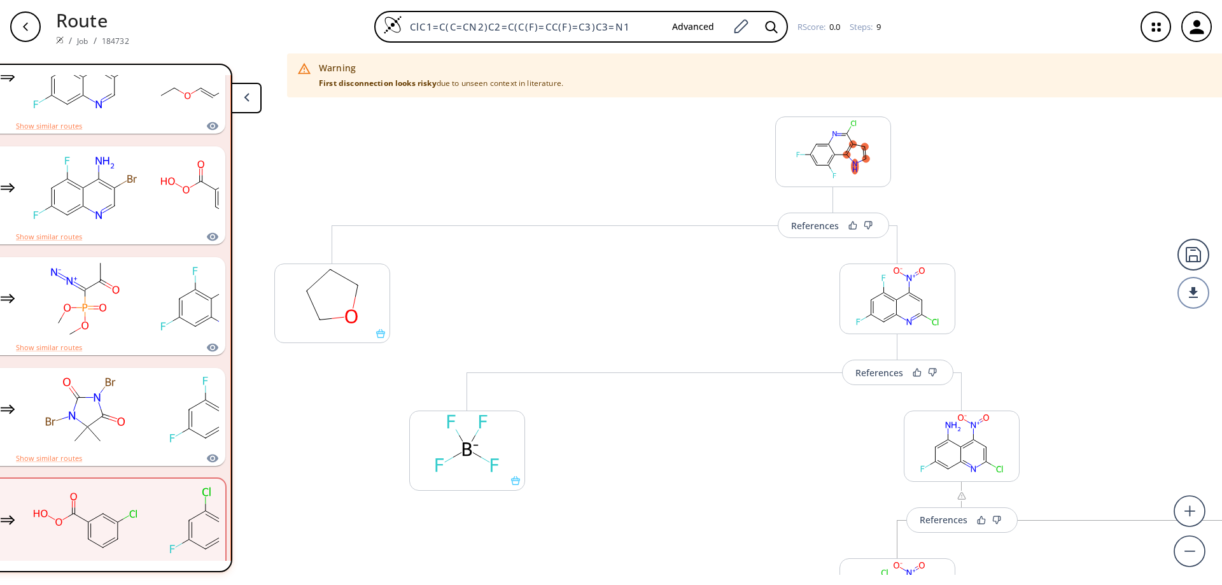
click at [18, 26] on div "button" at bounding box center [25, 26] width 31 height 31
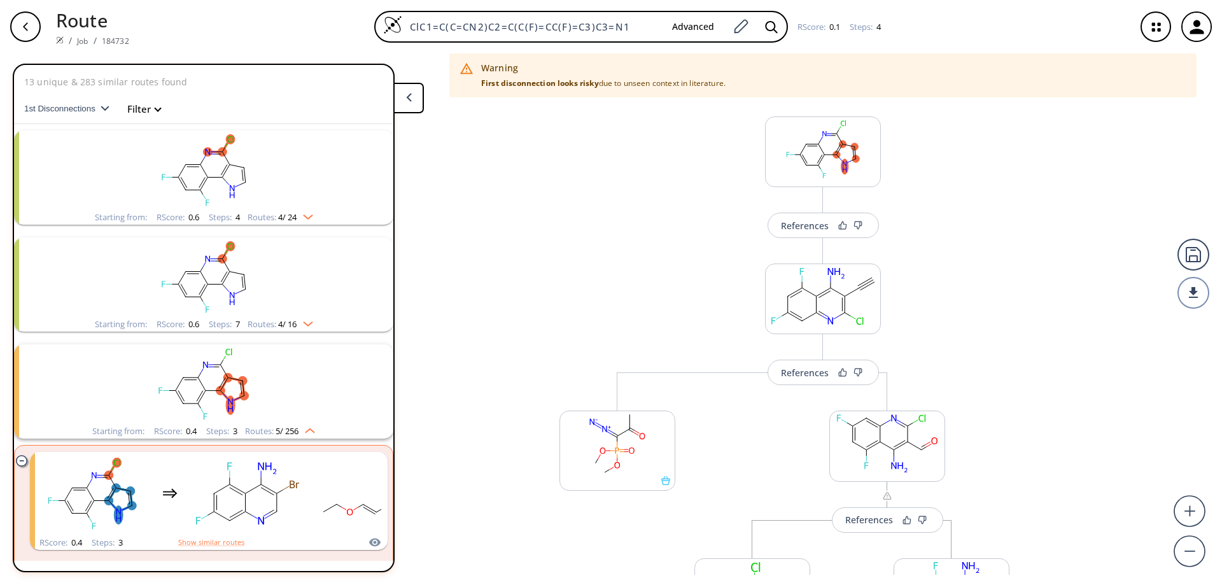
click at [206, 166] on rect "clusters" at bounding box center [203, 171] width 331 height 80
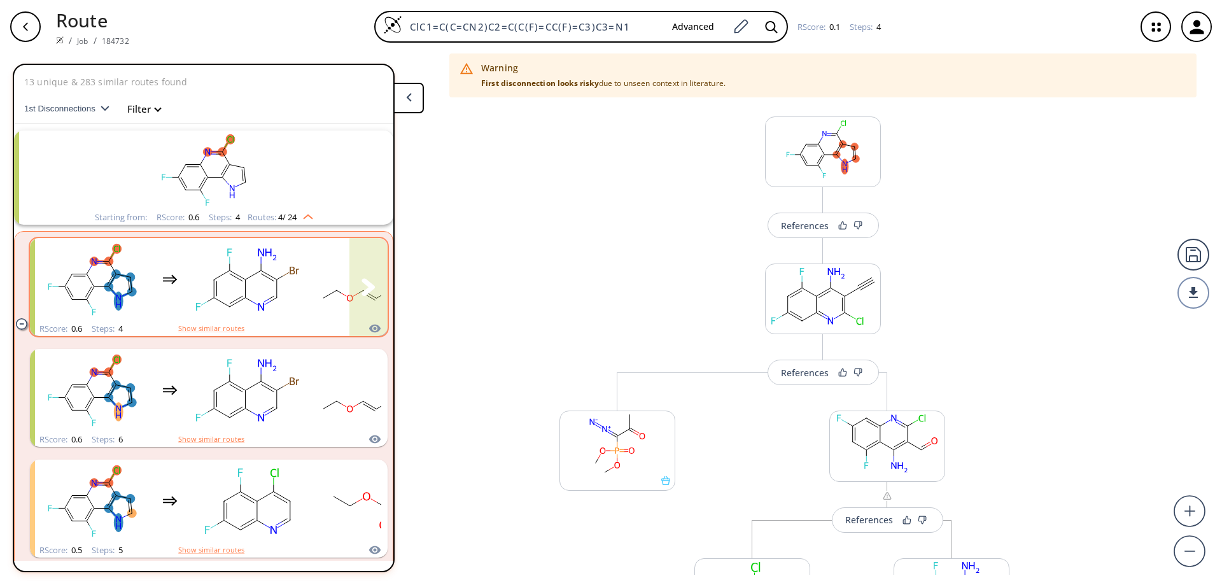
click at [286, 276] on rect "clusters" at bounding box center [247, 280] width 115 height 80
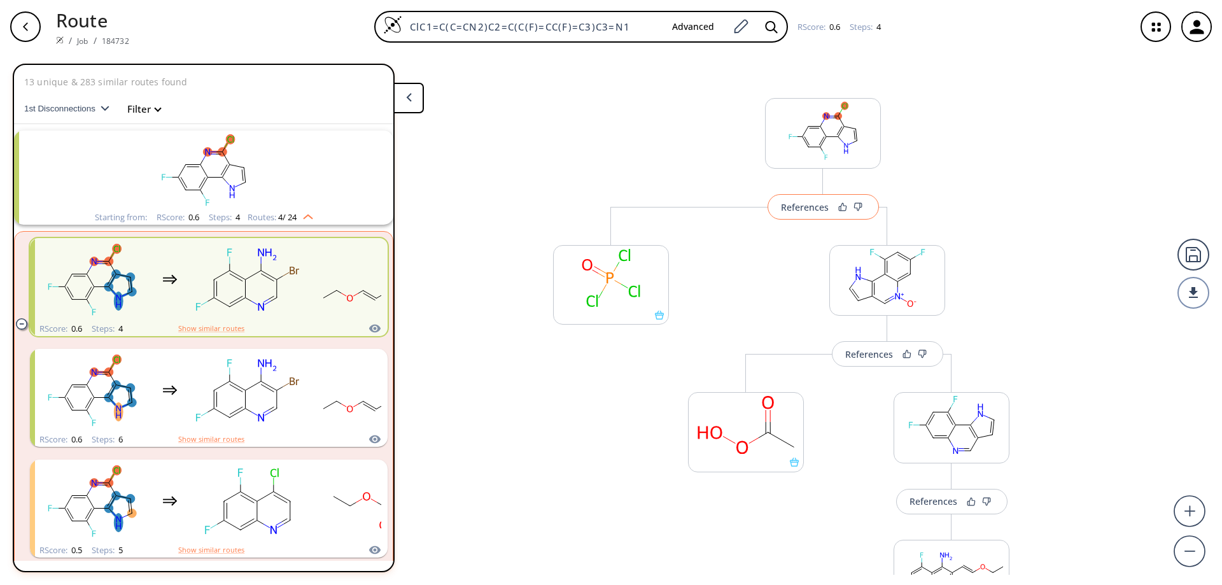
click at [797, 208] on div "References" at bounding box center [805, 207] width 48 height 8
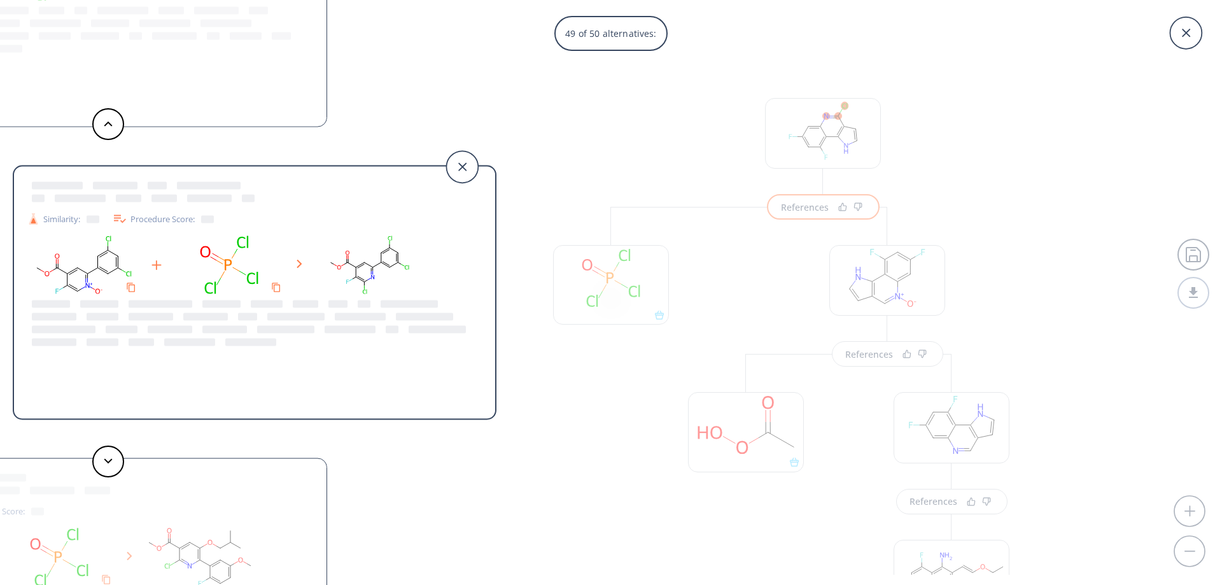
click at [576, 88] on div "49 of 50 alternatives: Similarity: Procedure Score: Similarity: Procedure Score…" at bounding box center [611, 292] width 1222 height 585
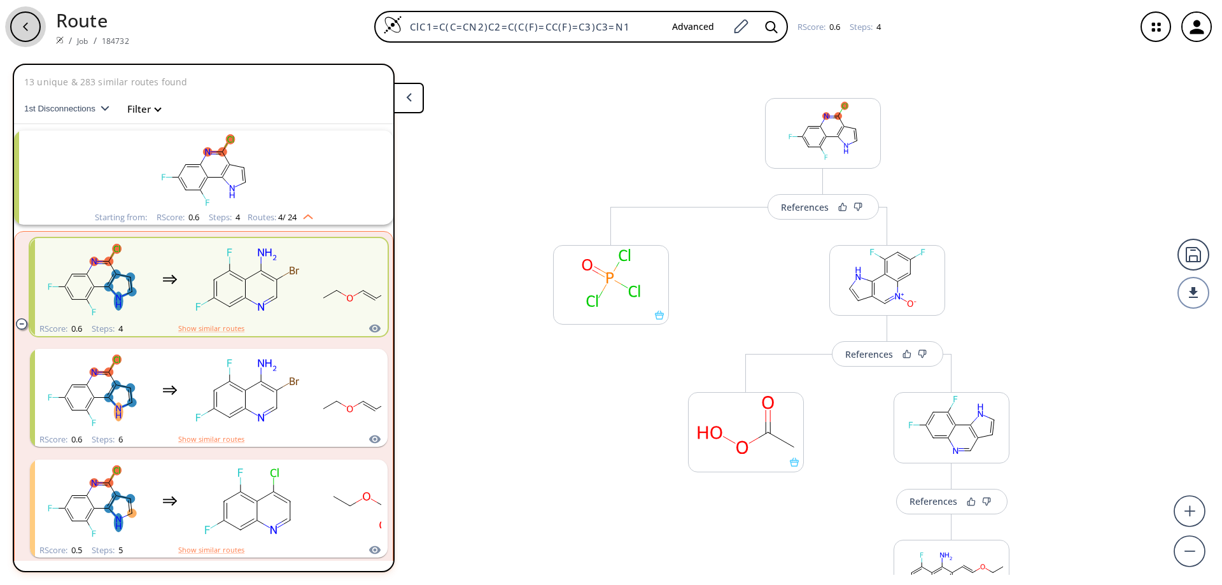
click at [25, 31] on icon "button" at bounding box center [25, 27] width 10 height 10
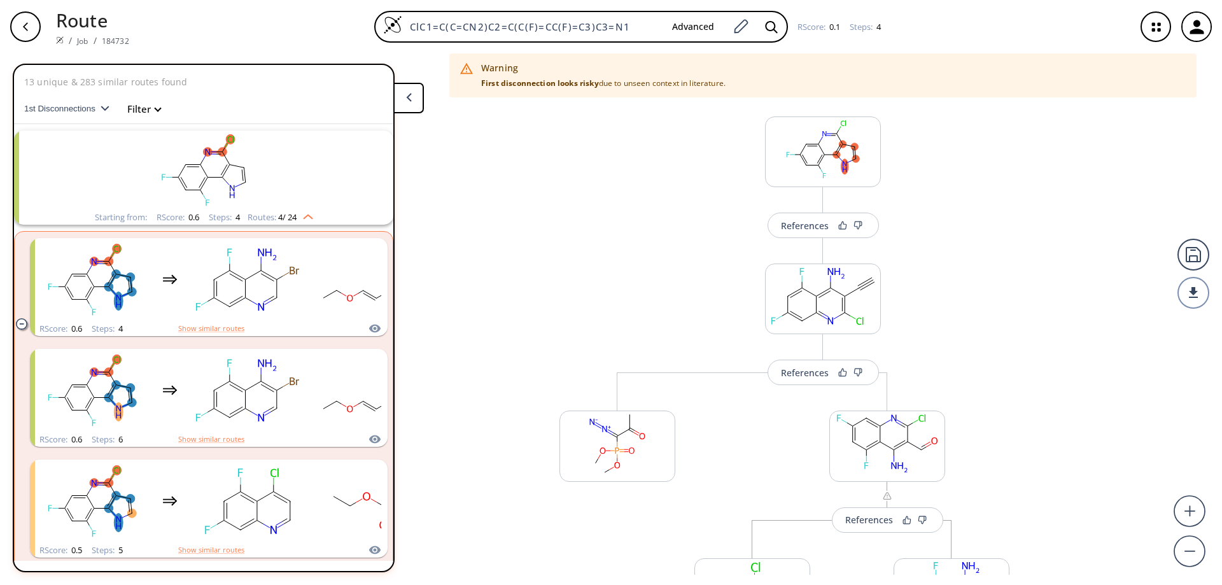
click at [414, 104] on button at bounding box center [408, 98] width 31 height 31
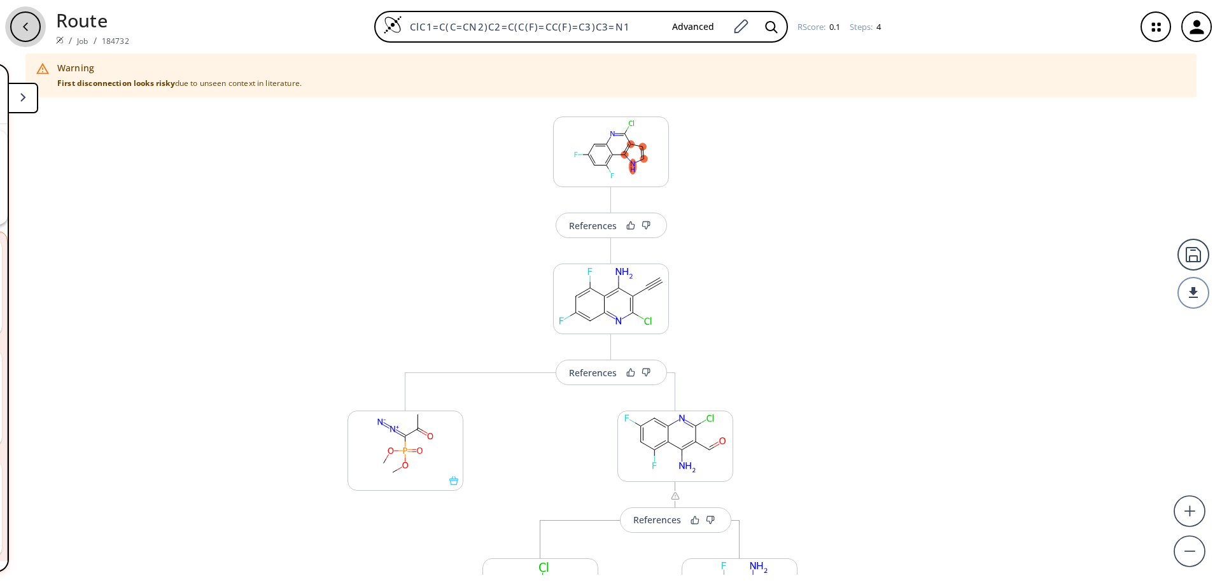
click at [28, 19] on div "button" at bounding box center [25, 26] width 31 height 31
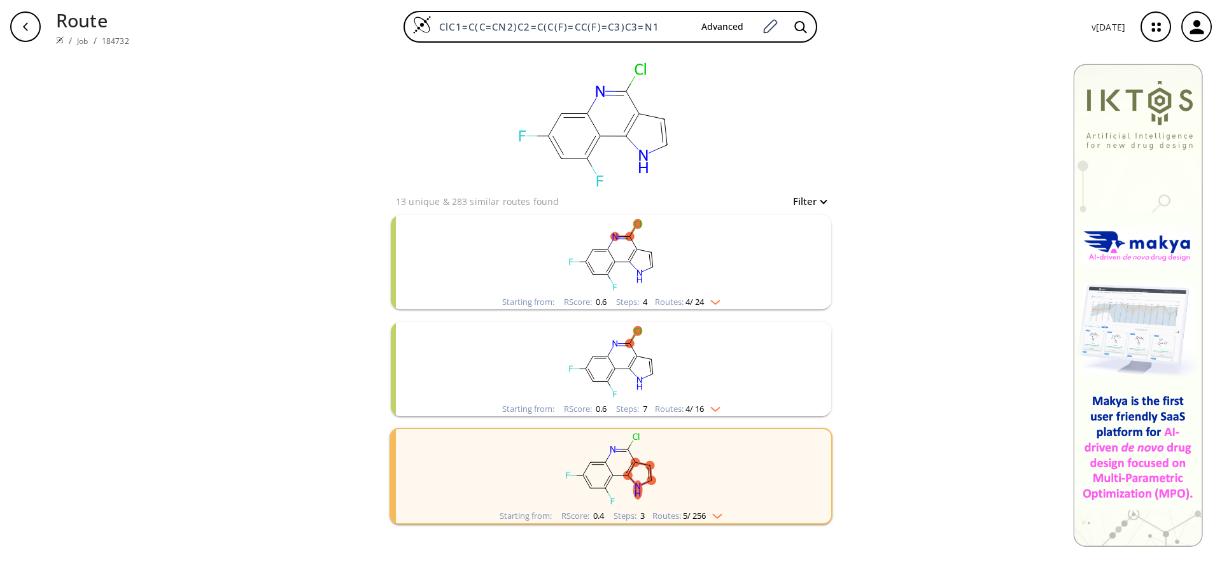
click at [639, 271] on rect "clusters" at bounding box center [611, 255] width 331 height 80
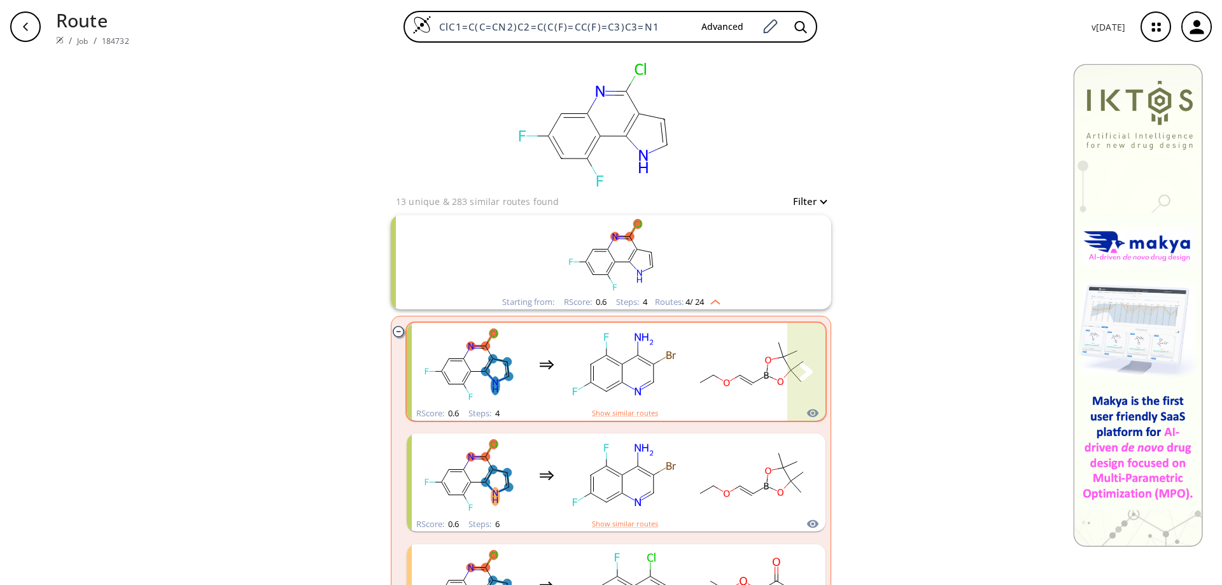
click at [663, 364] on rect "clusters" at bounding box center [624, 365] width 115 height 80
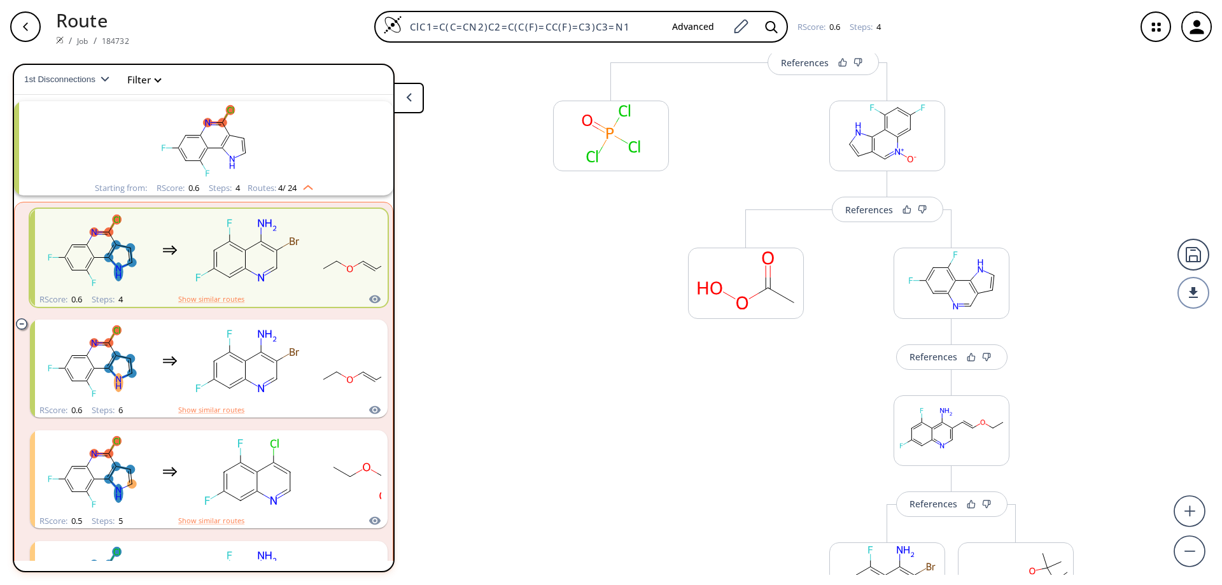
scroll to position [191, 0]
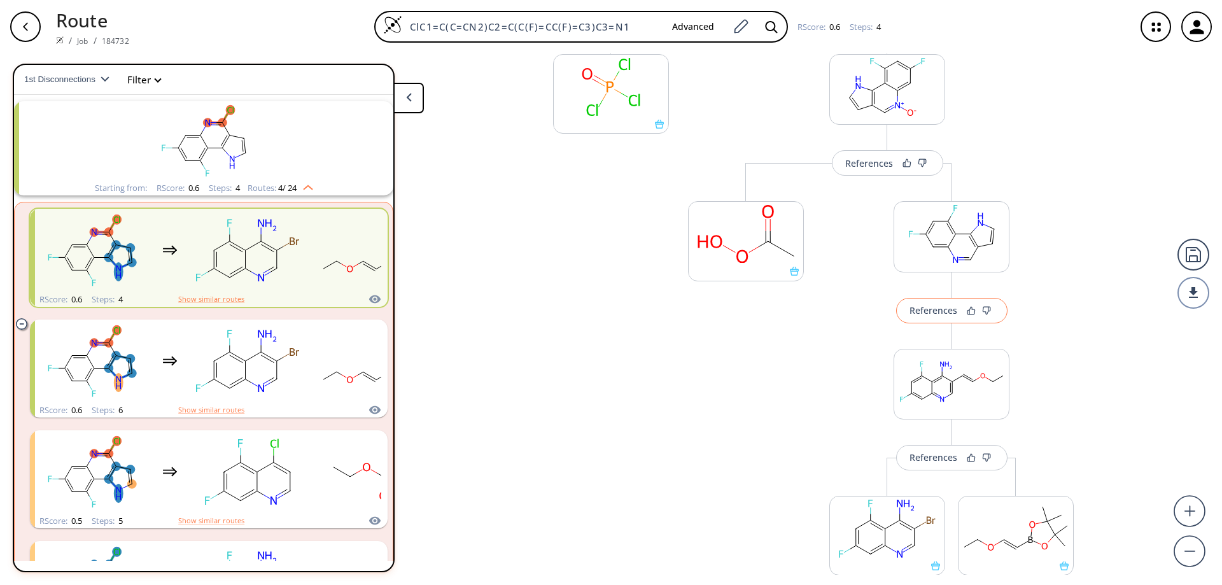
click at [945, 317] on button "References" at bounding box center [951, 310] width 111 height 25
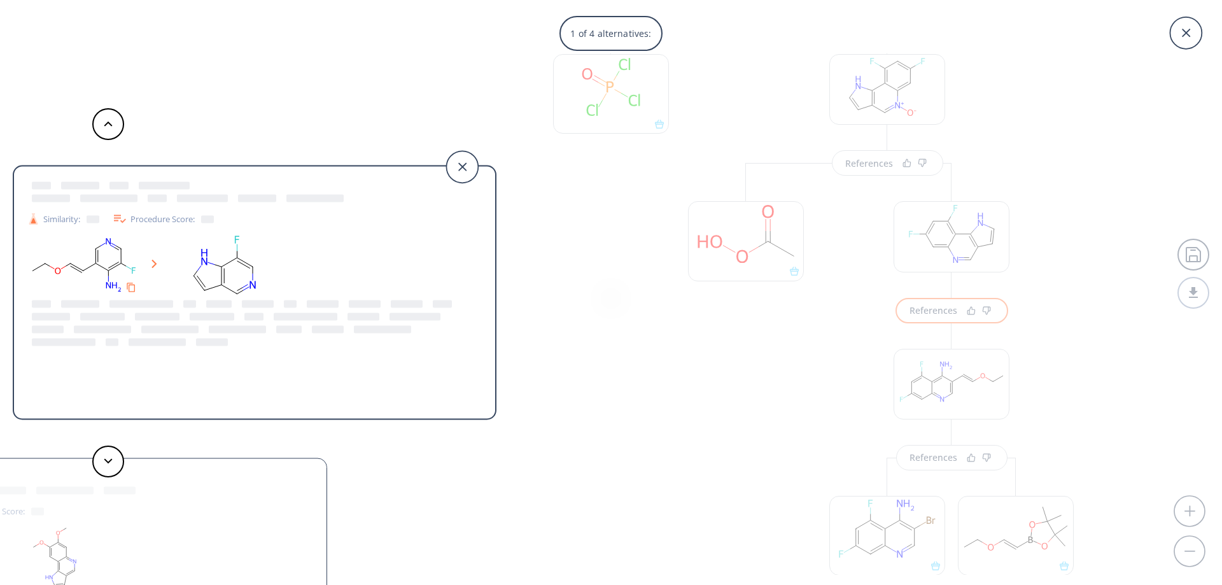
click at [635, 343] on div "1 of 4 alternatives: Similarity: Procedure Score: Similarity: Procedure Score: …" at bounding box center [611, 292] width 1222 height 585
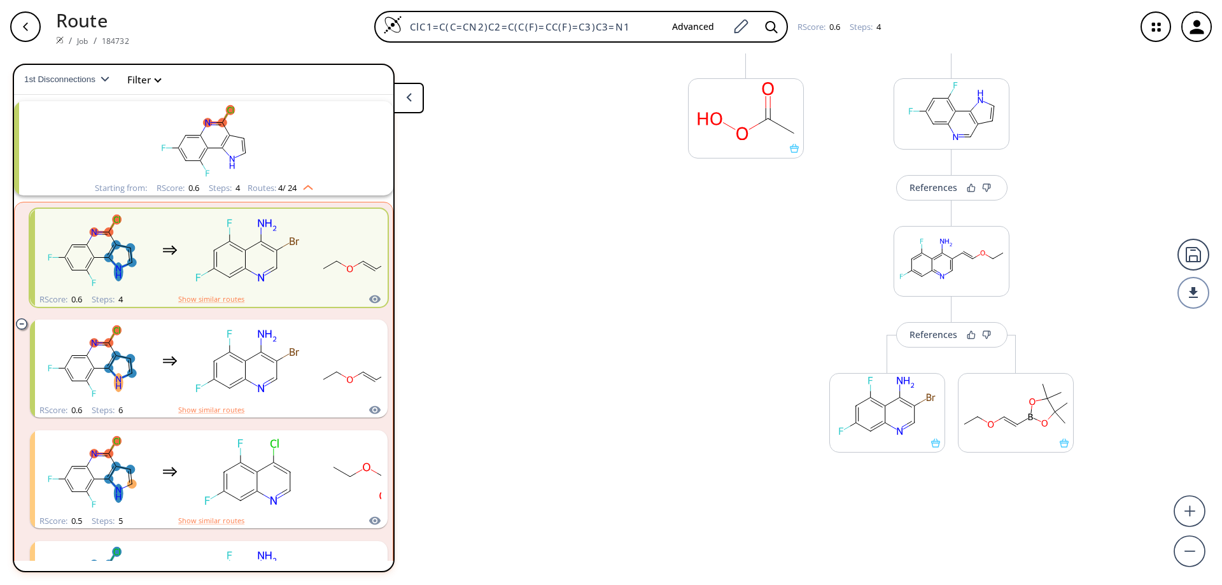
scroll to position [318, 0]
click at [931, 442] on icon at bounding box center [935, 438] width 9 height 9
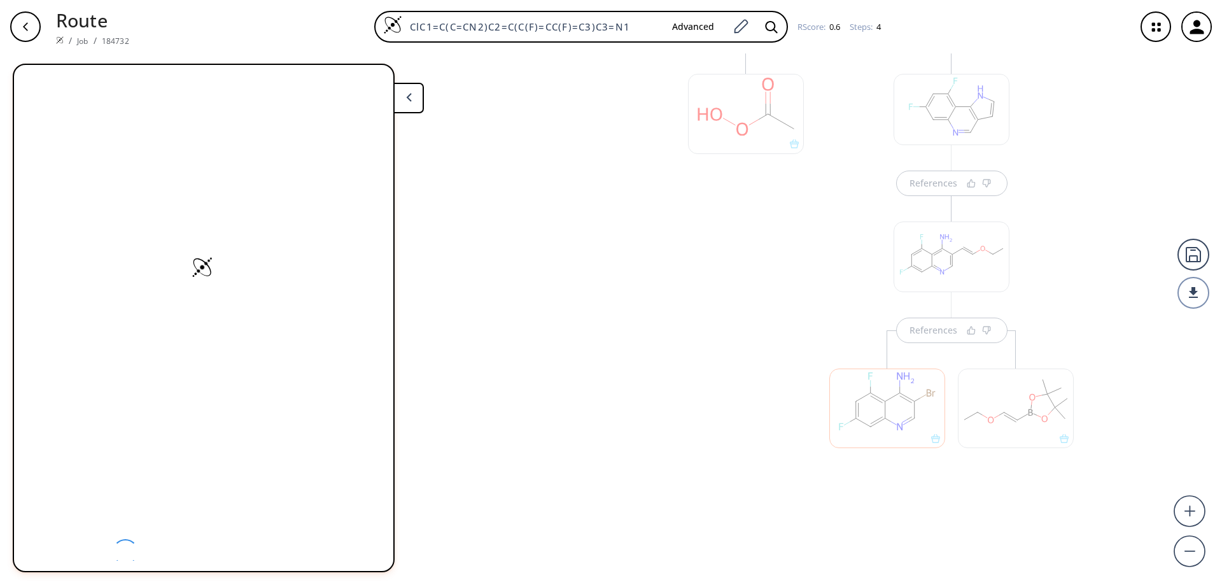
scroll to position [319, 0]
